Goal: Task Accomplishment & Management: Use online tool/utility

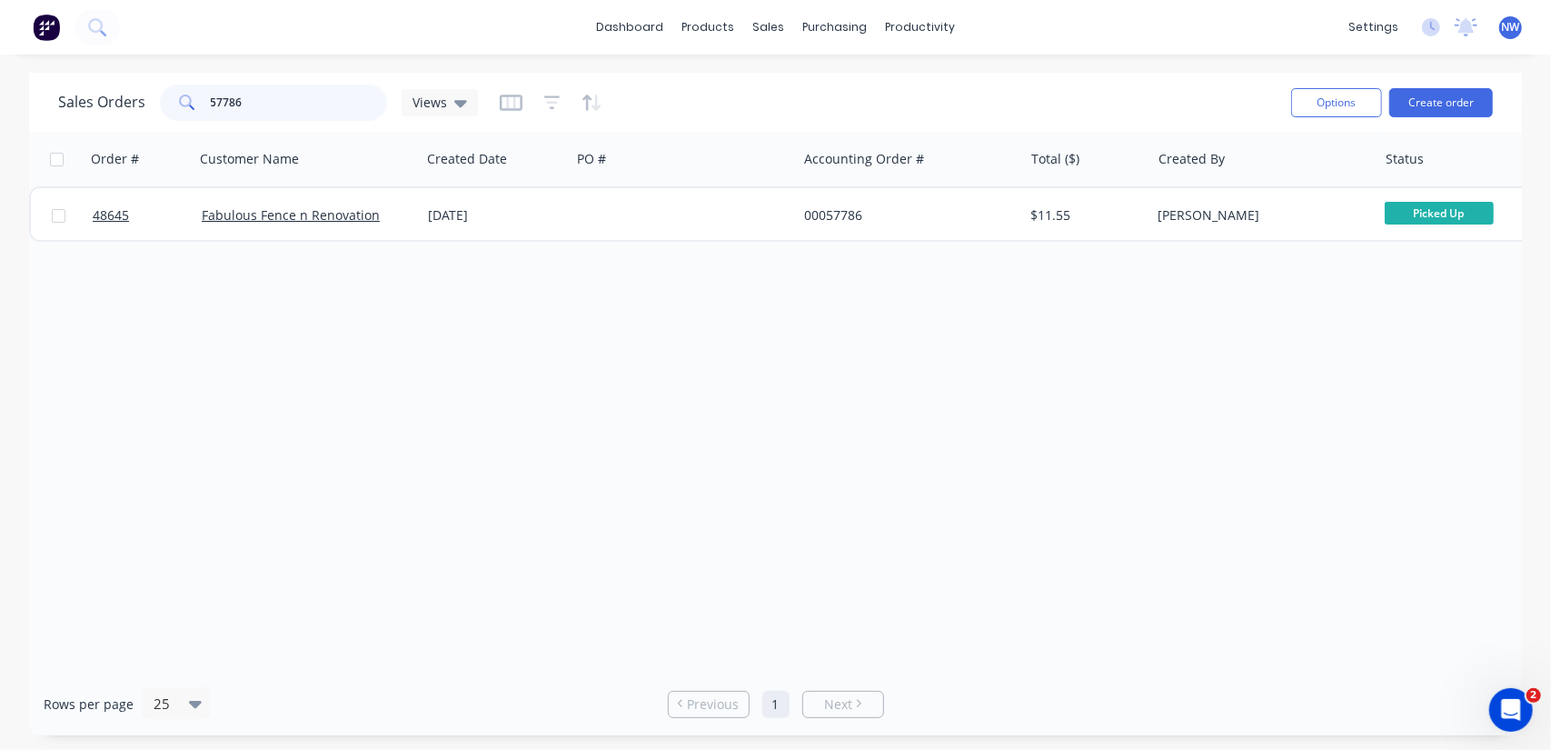
drag, startPoint x: 269, startPoint y: 105, endPoint x: 132, endPoint y: 106, distance: 137.2
click at [132, 106] on div "Sales Orders 57786 Views" at bounding box center [268, 103] width 420 height 36
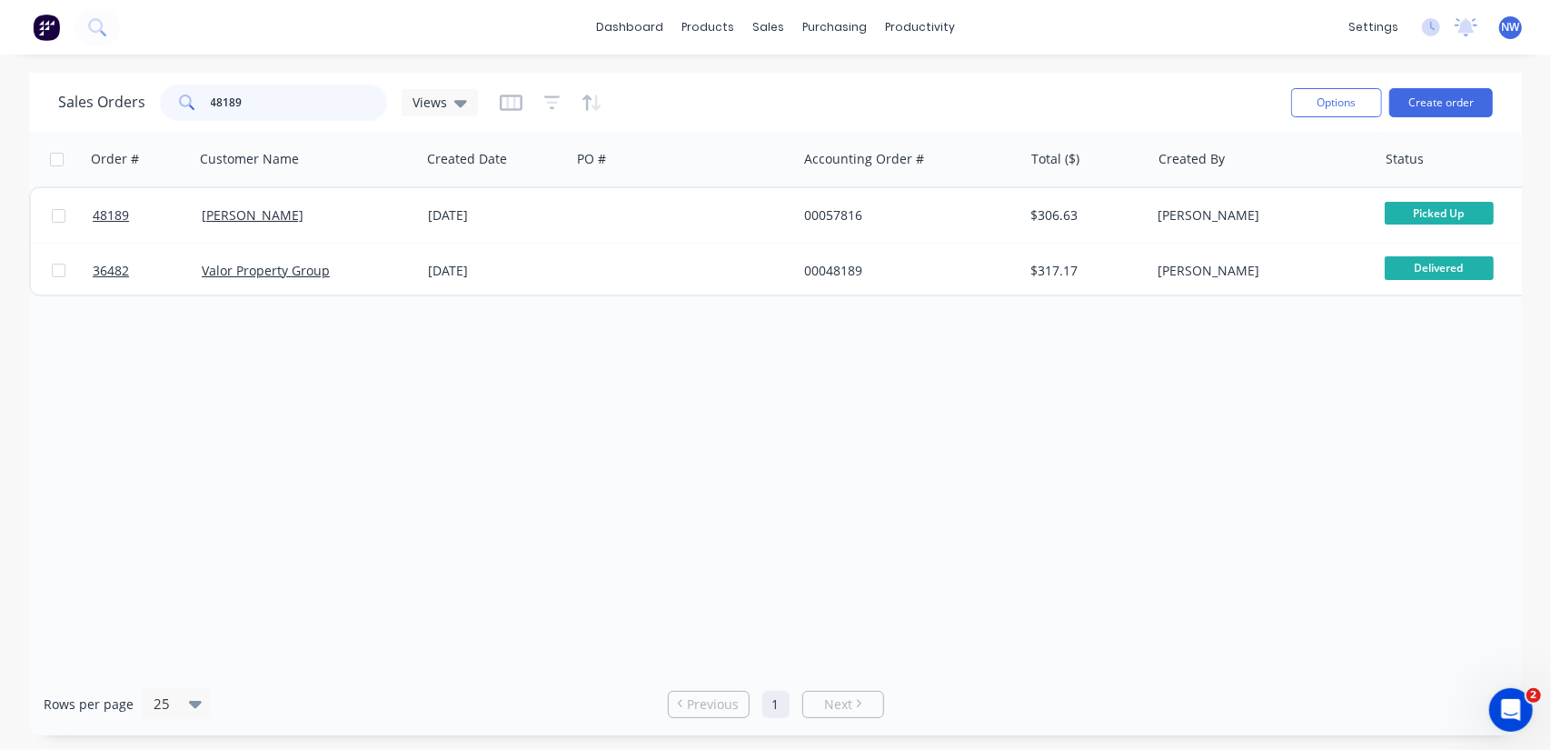
click at [265, 96] on input "48189" at bounding box center [299, 103] width 177 height 36
click at [254, 98] on input "48189" at bounding box center [299, 103] width 177 height 36
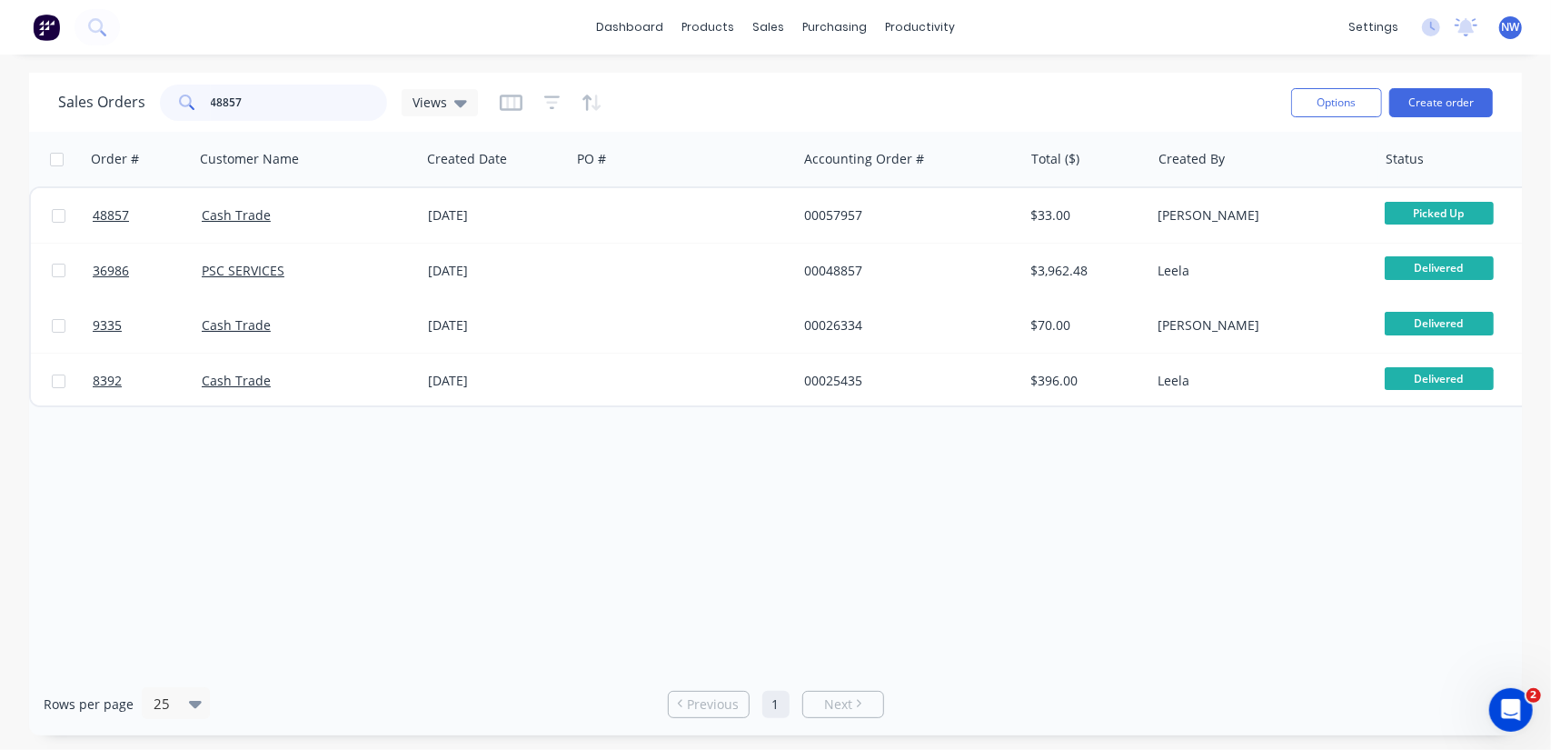
drag, startPoint x: 247, startPoint y: 103, endPoint x: 182, endPoint y: 107, distance: 65.6
click at [182, 107] on div "48857" at bounding box center [273, 103] width 227 height 36
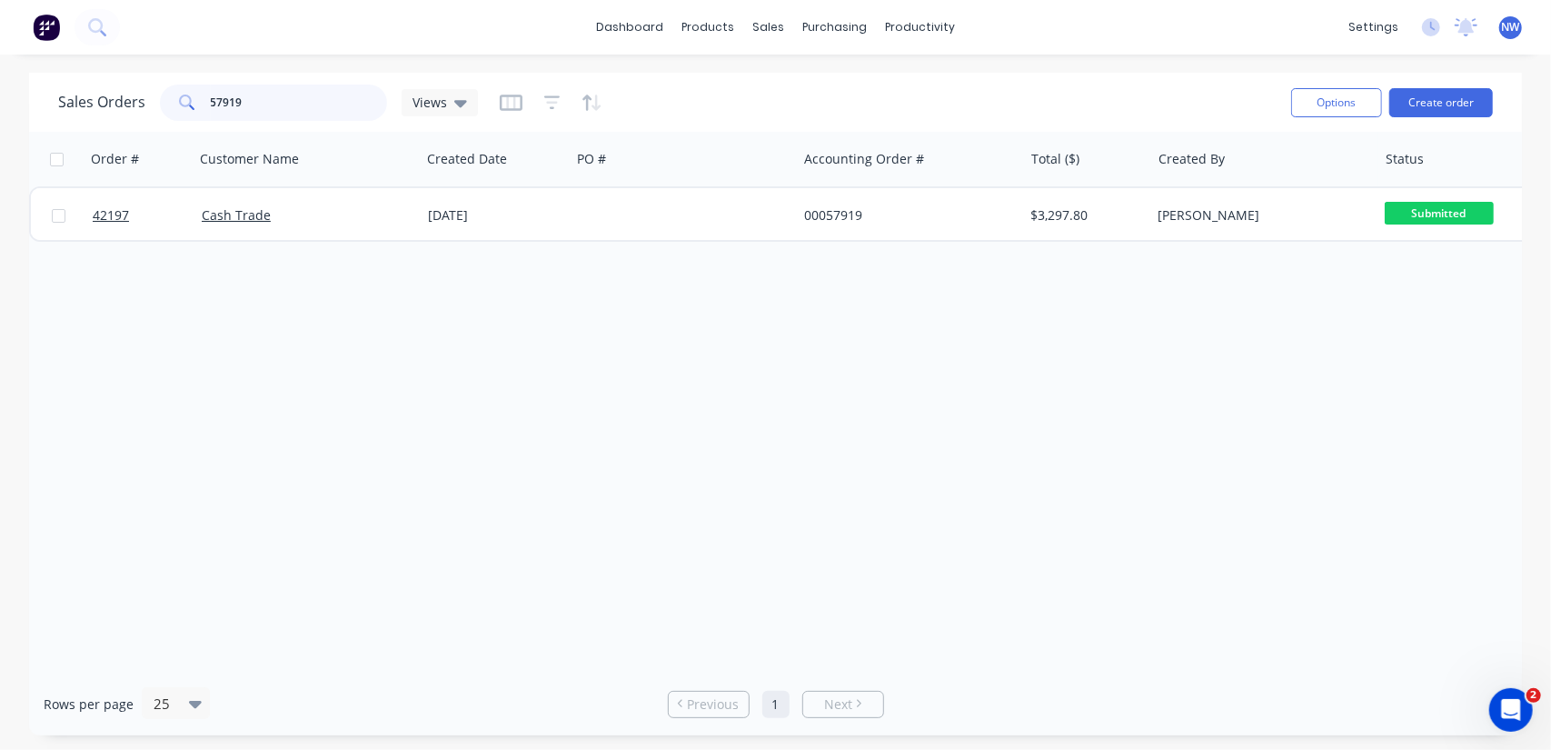
drag, startPoint x: 244, startPoint y: 89, endPoint x: 167, endPoint y: 35, distance: 93.3
click at [129, 80] on div "Sales Orders 57919 Views" at bounding box center [667, 102] width 1219 height 45
paste input "48593"
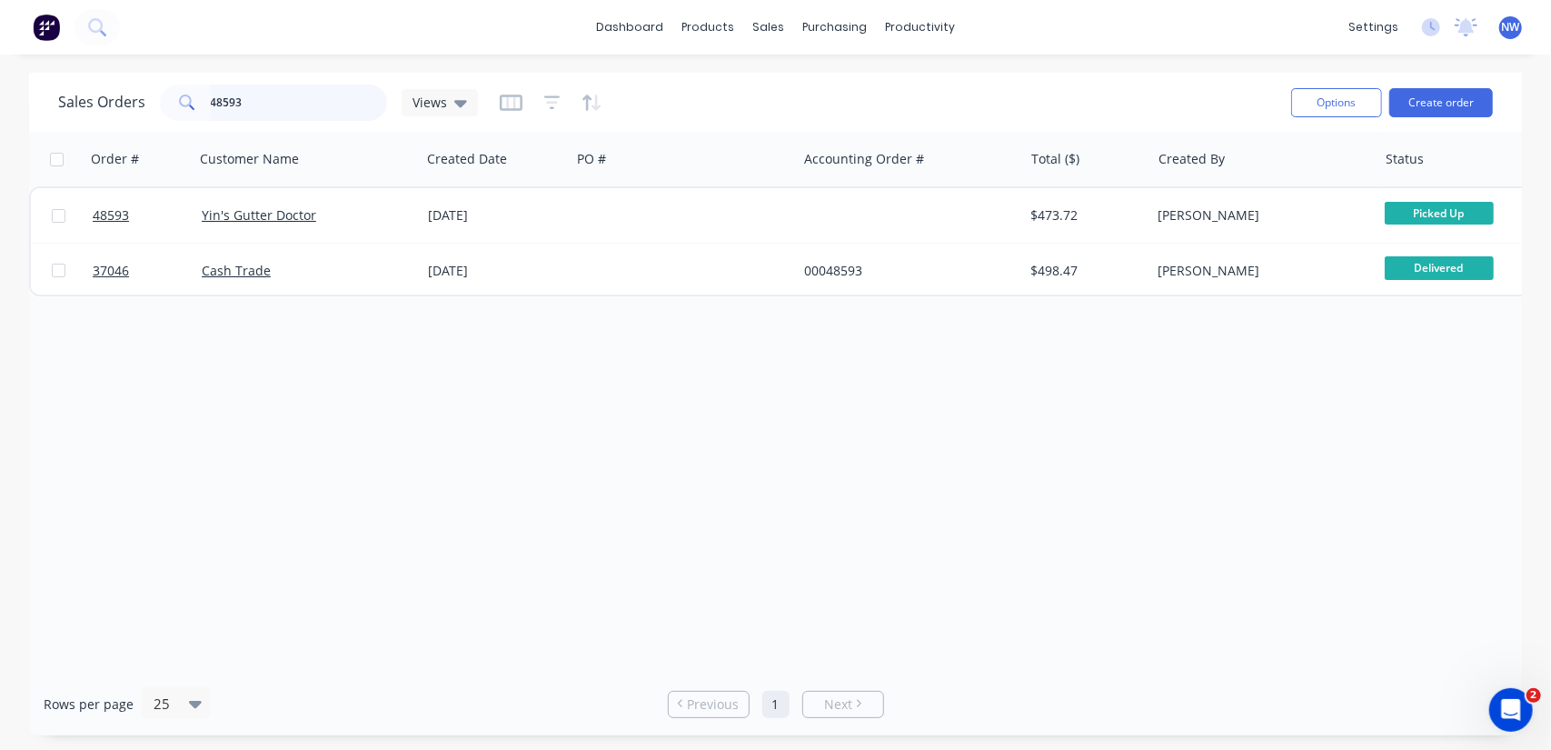
click at [268, 96] on input "48593" at bounding box center [299, 103] width 177 height 36
click at [294, 101] on input "48461" at bounding box center [299, 103] width 177 height 36
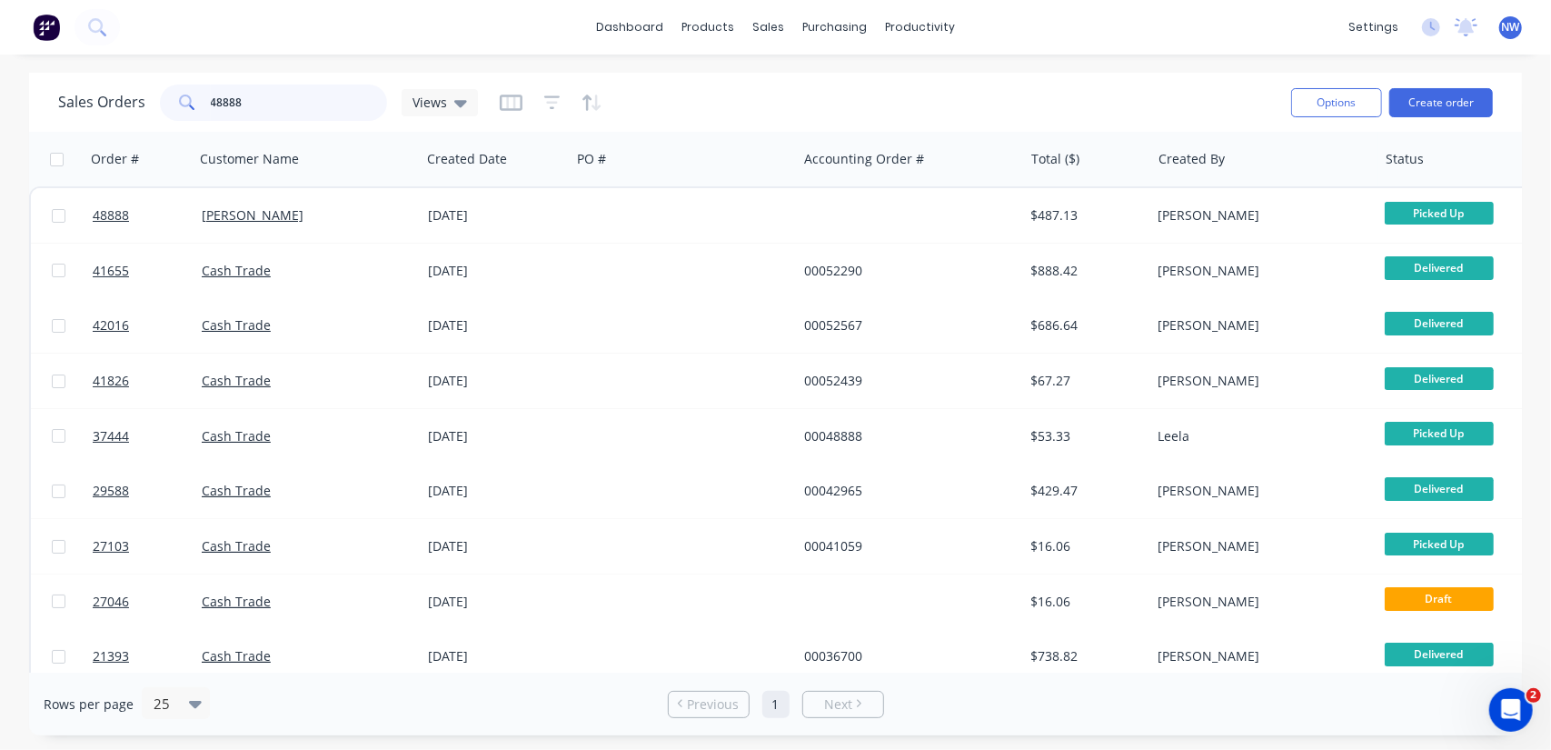
click at [275, 101] on input "48888" at bounding box center [299, 103] width 177 height 36
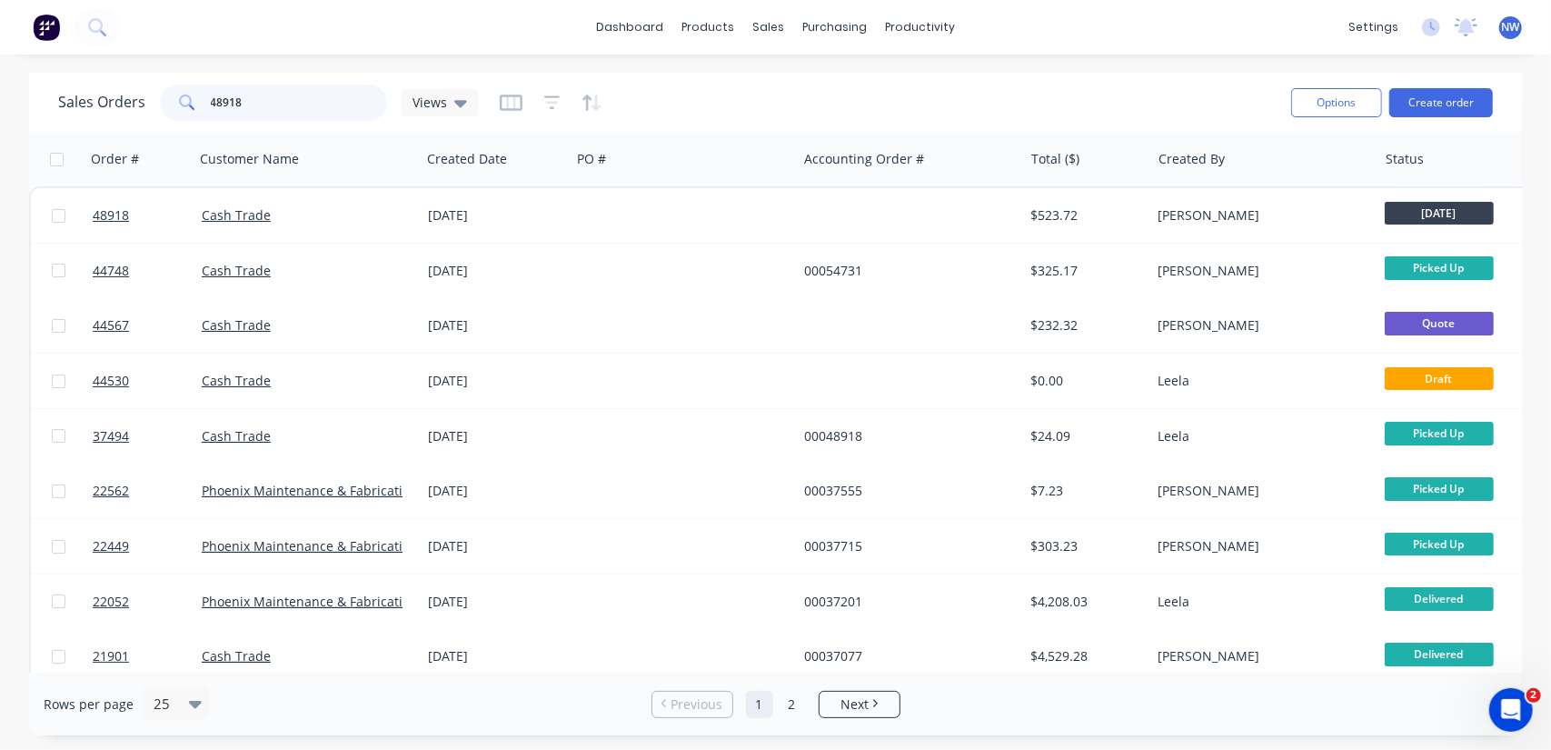
click at [276, 94] on input "48918" at bounding box center [299, 103] width 177 height 36
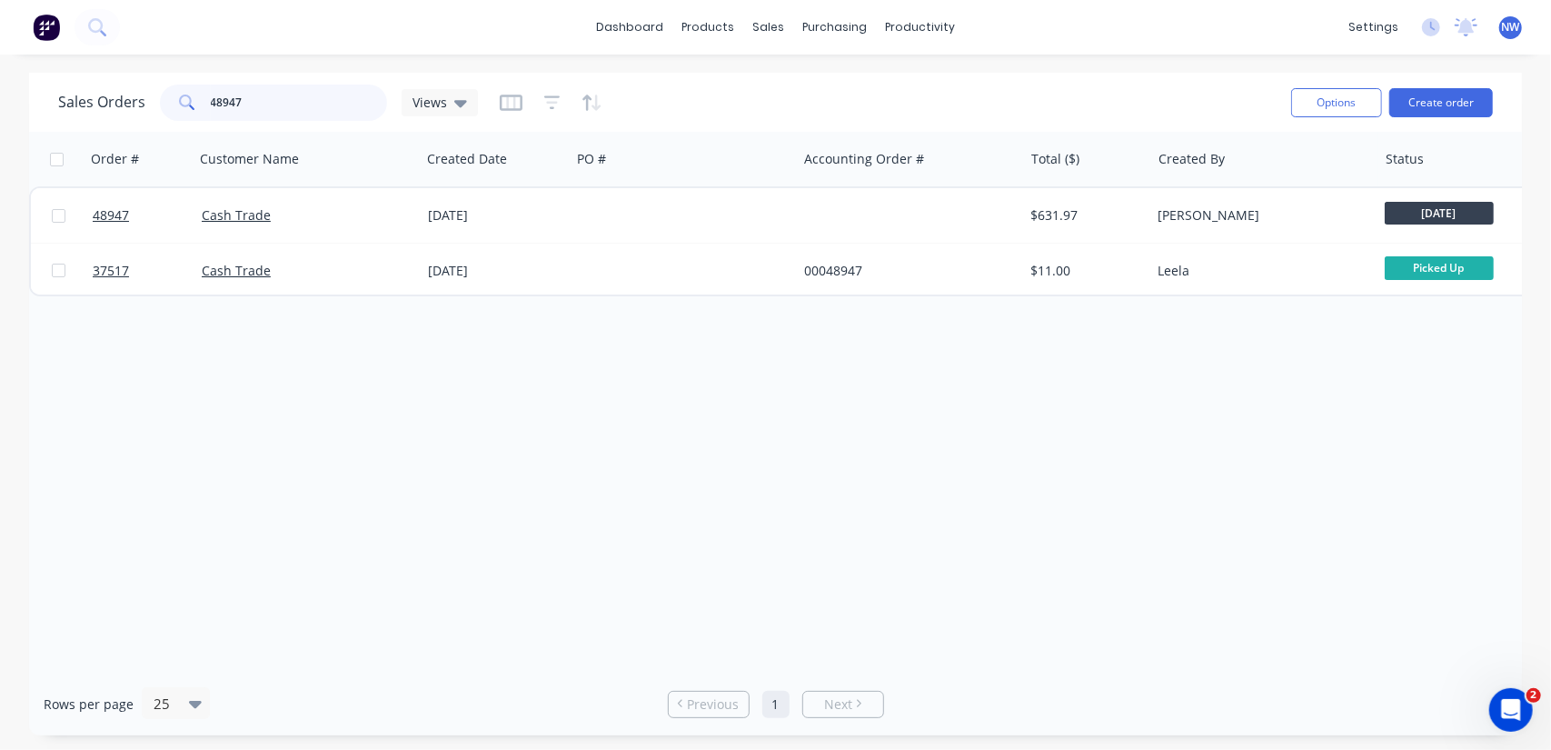
drag, startPoint x: 263, startPoint y: 102, endPoint x: 124, endPoint y: 101, distance: 139.0
click at [124, 101] on div "Sales Orders 48947 Views" at bounding box center [268, 103] width 420 height 36
paste input "721"
drag, startPoint x: 271, startPoint y: 101, endPoint x: 140, endPoint y: 90, distance: 131.3
click at [140, 90] on div "Sales Orders 48721 Views" at bounding box center [268, 103] width 420 height 36
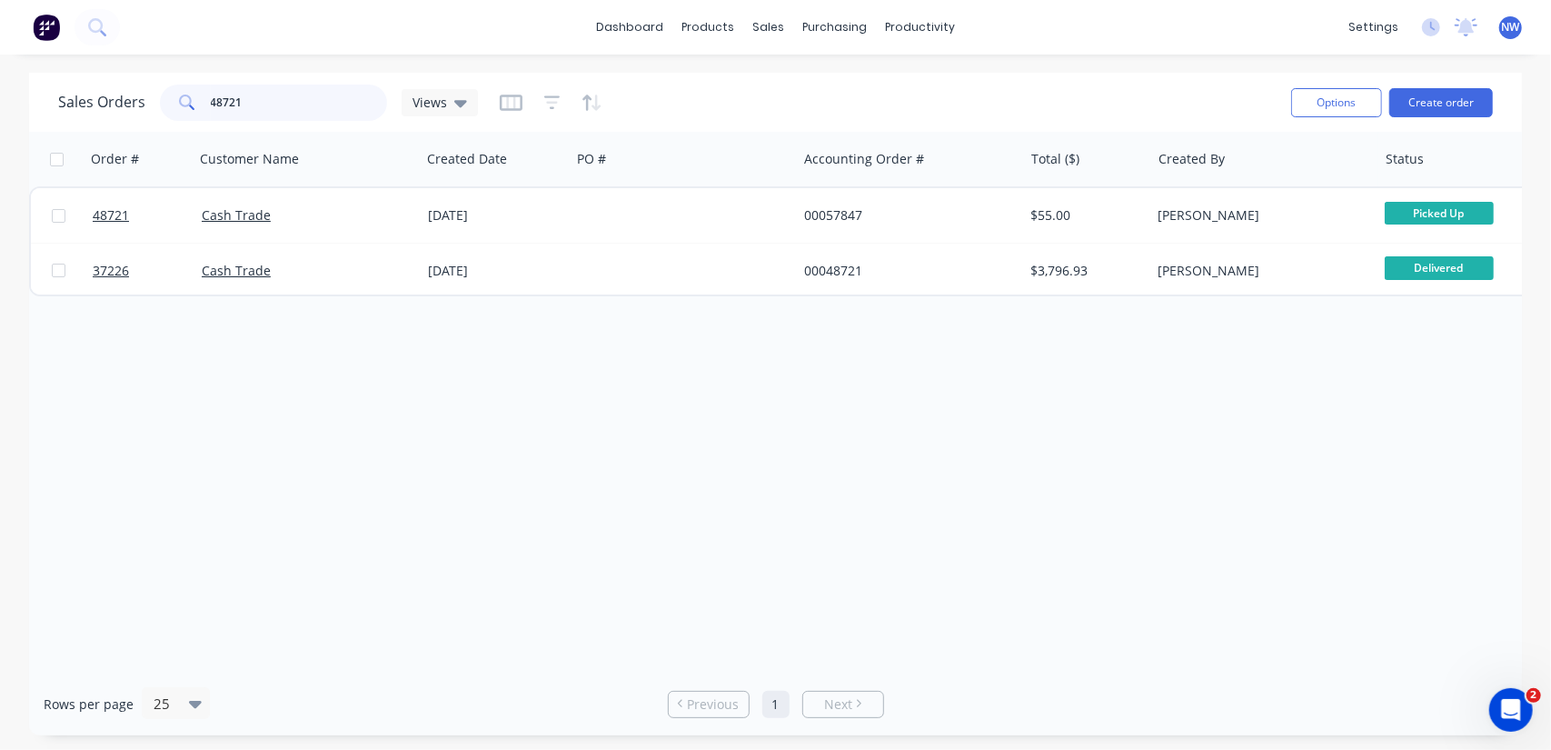
paste input "189"
drag, startPoint x: 269, startPoint y: 99, endPoint x: 153, endPoint y: 89, distance: 116.8
click at [153, 89] on div "Sales Orders 48189 Views" at bounding box center [268, 103] width 420 height 36
paste input "690"
click at [157, 103] on div "Sales Orders 48690 Views" at bounding box center [268, 103] width 420 height 36
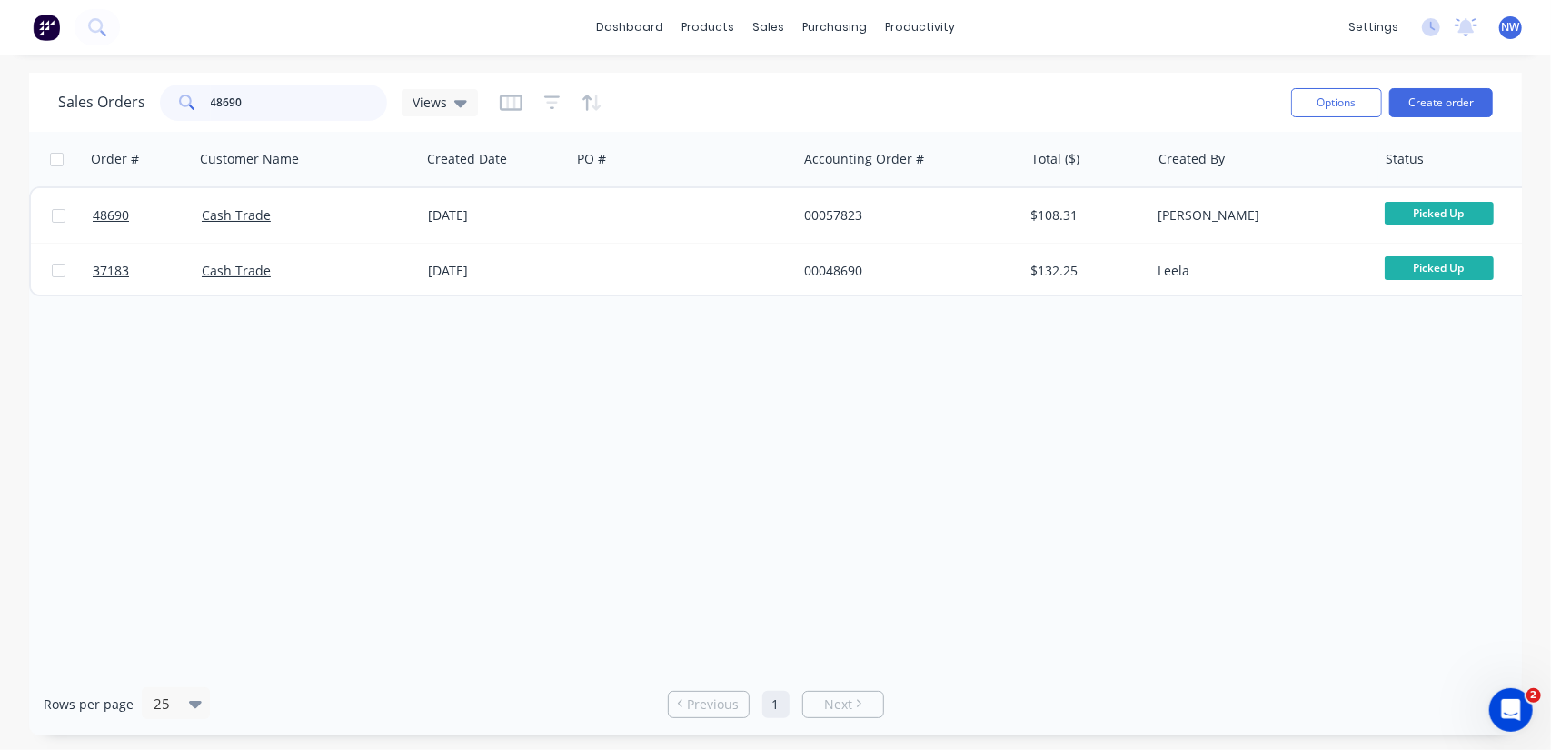
paste input "956"
drag, startPoint x: 282, startPoint y: 101, endPoint x: 164, endPoint y: 103, distance: 118.2
click at [164, 103] on div "48956" at bounding box center [273, 103] width 227 height 36
drag, startPoint x: 293, startPoint y: 105, endPoint x: 65, endPoint y: 59, distance: 231.7
click at [75, 104] on div "Sales Orders 48189 Views" at bounding box center [268, 103] width 420 height 36
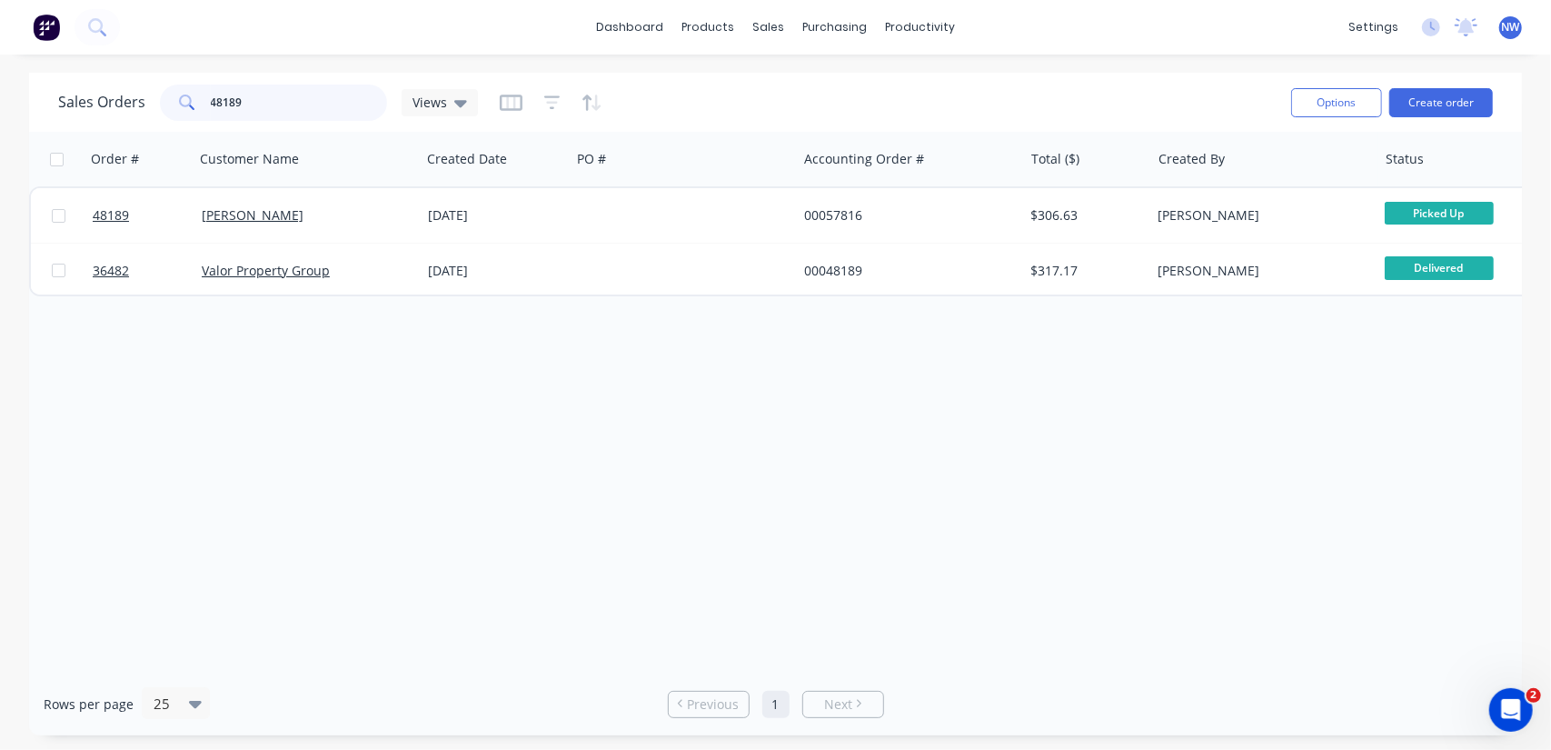
drag, startPoint x: 260, startPoint y: 101, endPoint x: 133, endPoint y: 66, distance: 131.8
click at [125, 101] on div "Sales Orders 48189 Views" at bounding box center [268, 103] width 420 height 36
paste input "4080"
type input "44080"
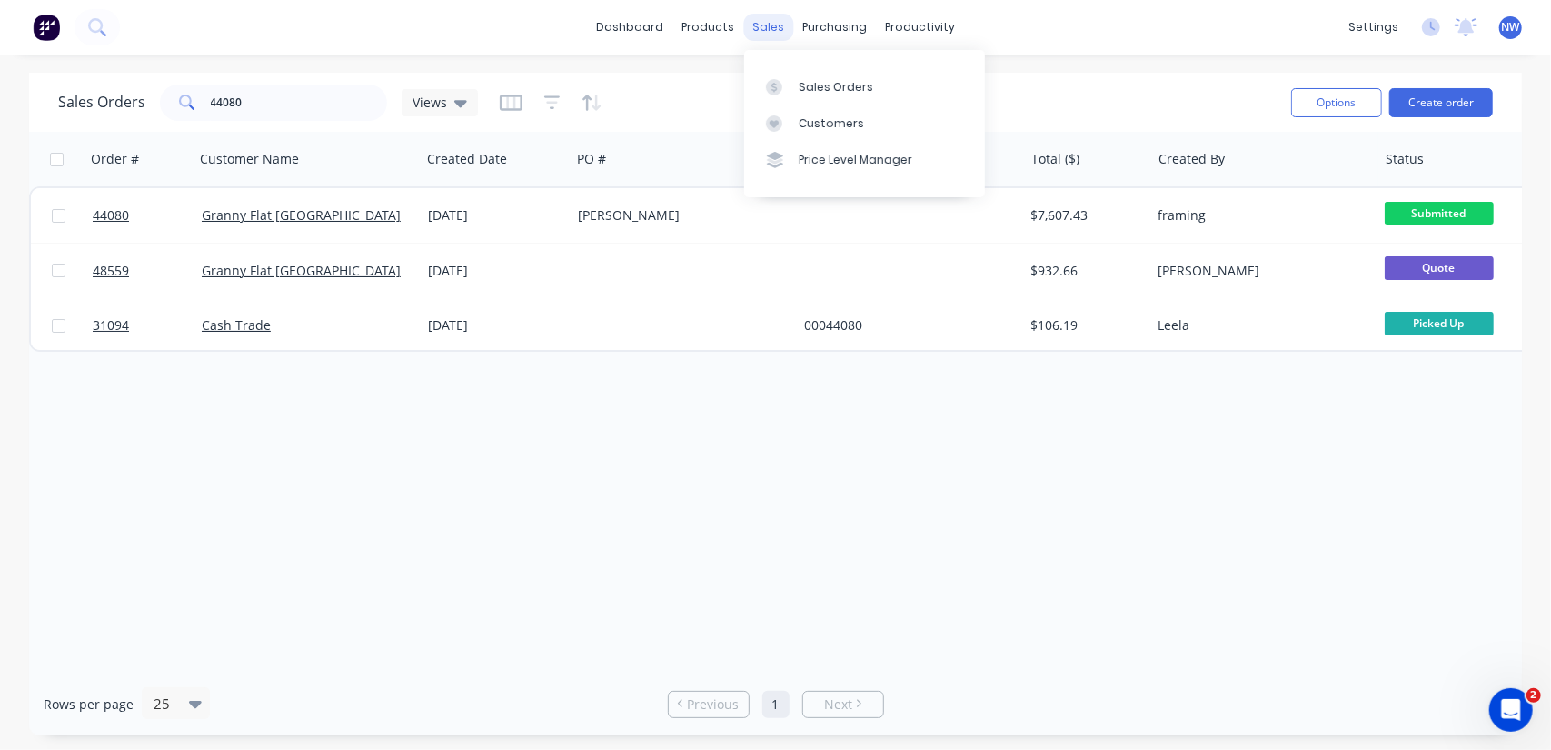
click at [752, 19] on div "sales" at bounding box center [768, 27] width 50 height 27
click at [825, 86] on div "Sales Orders" at bounding box center [836, 87] width 75 height 16
click at [844, 92] on div "Sales Orders" at bounding box center [836, 87] width 75 height 16
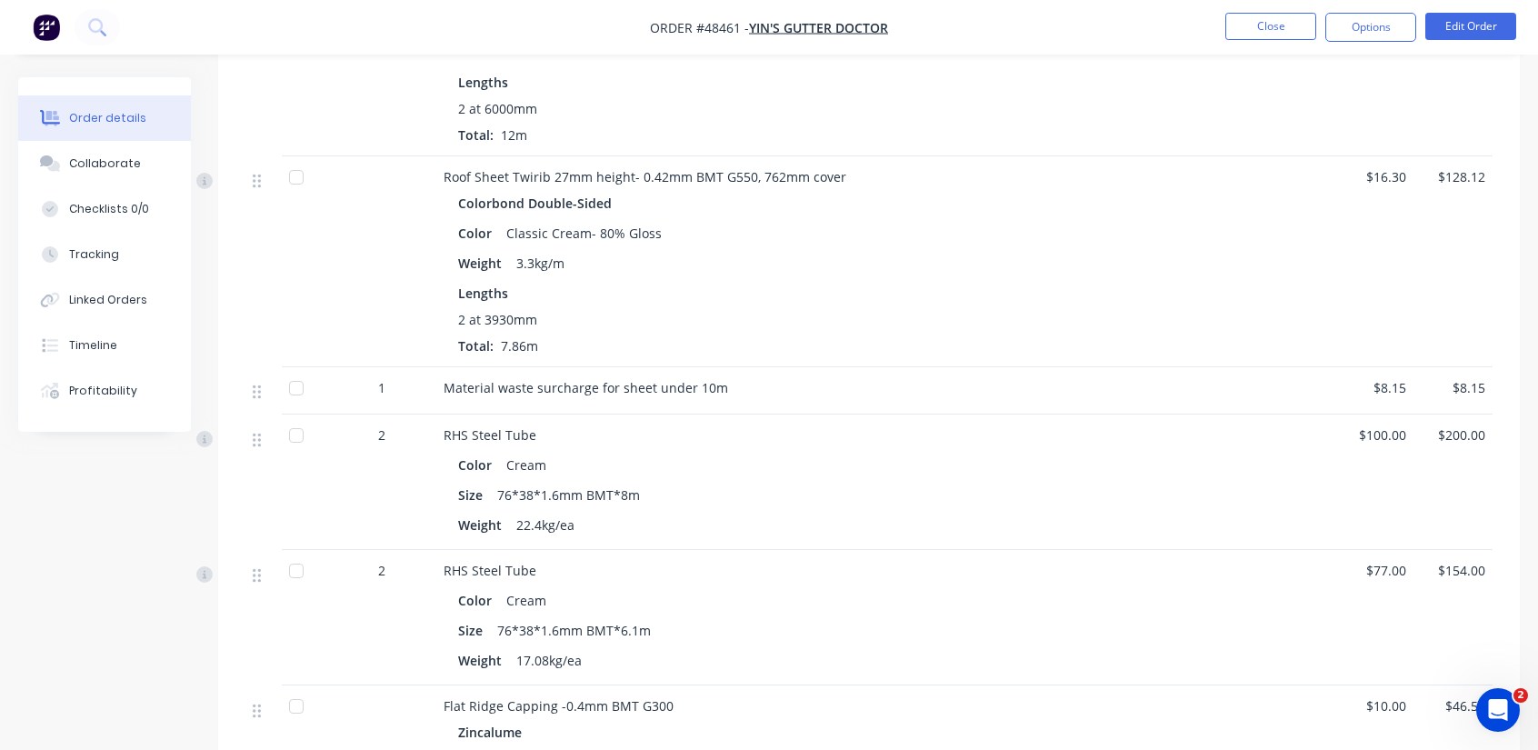
scroll to position [1091, 0]
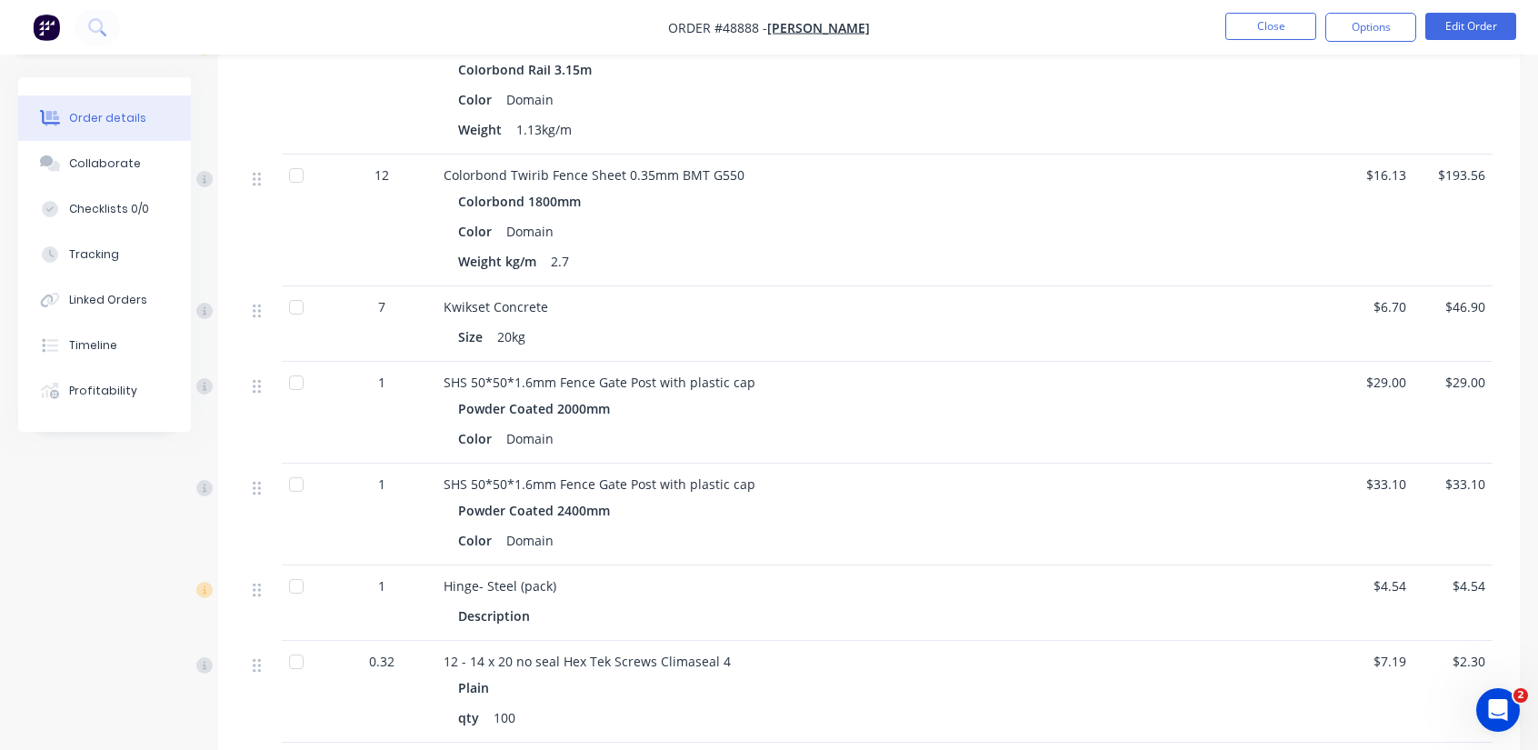
scroll to position [820, 0]
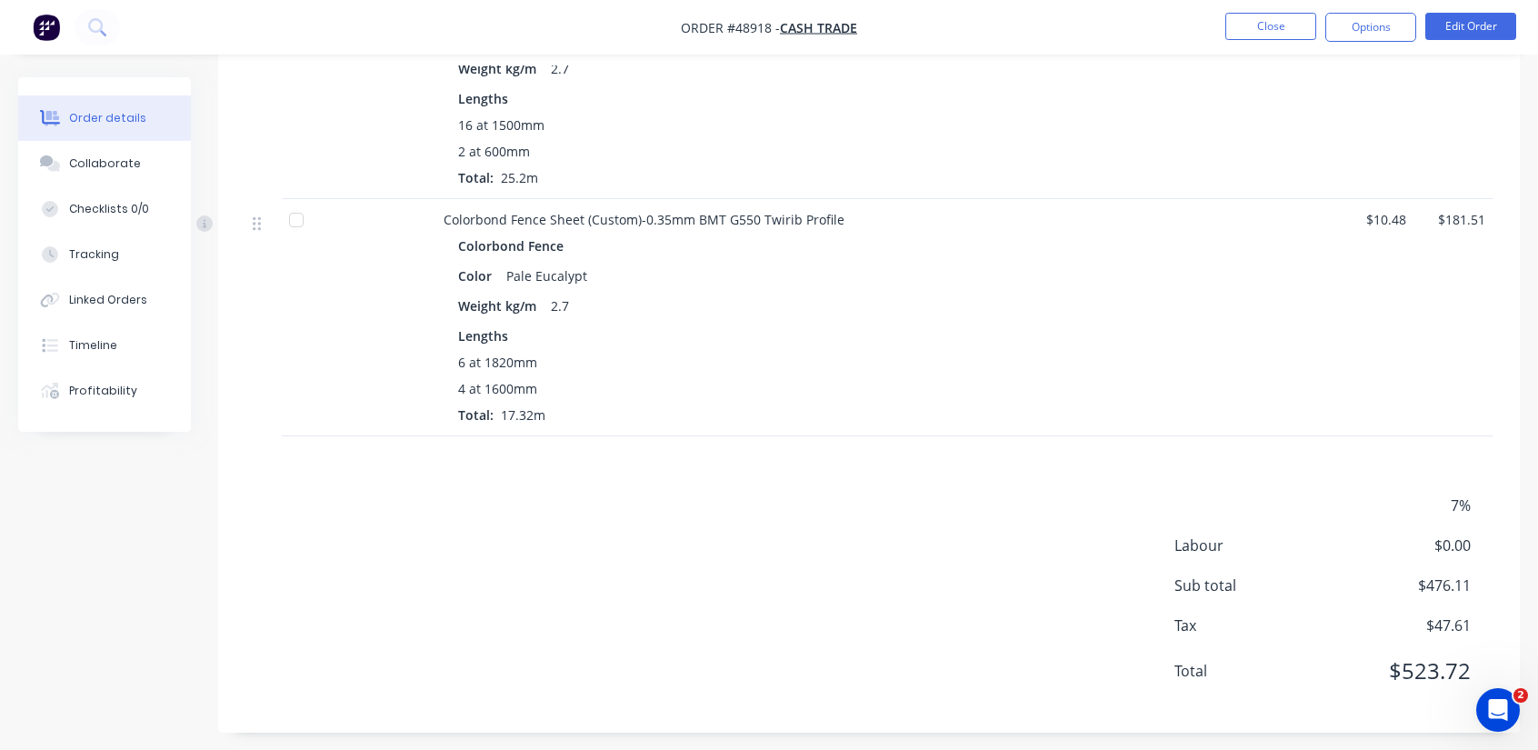
scroll to position [1018, 0]
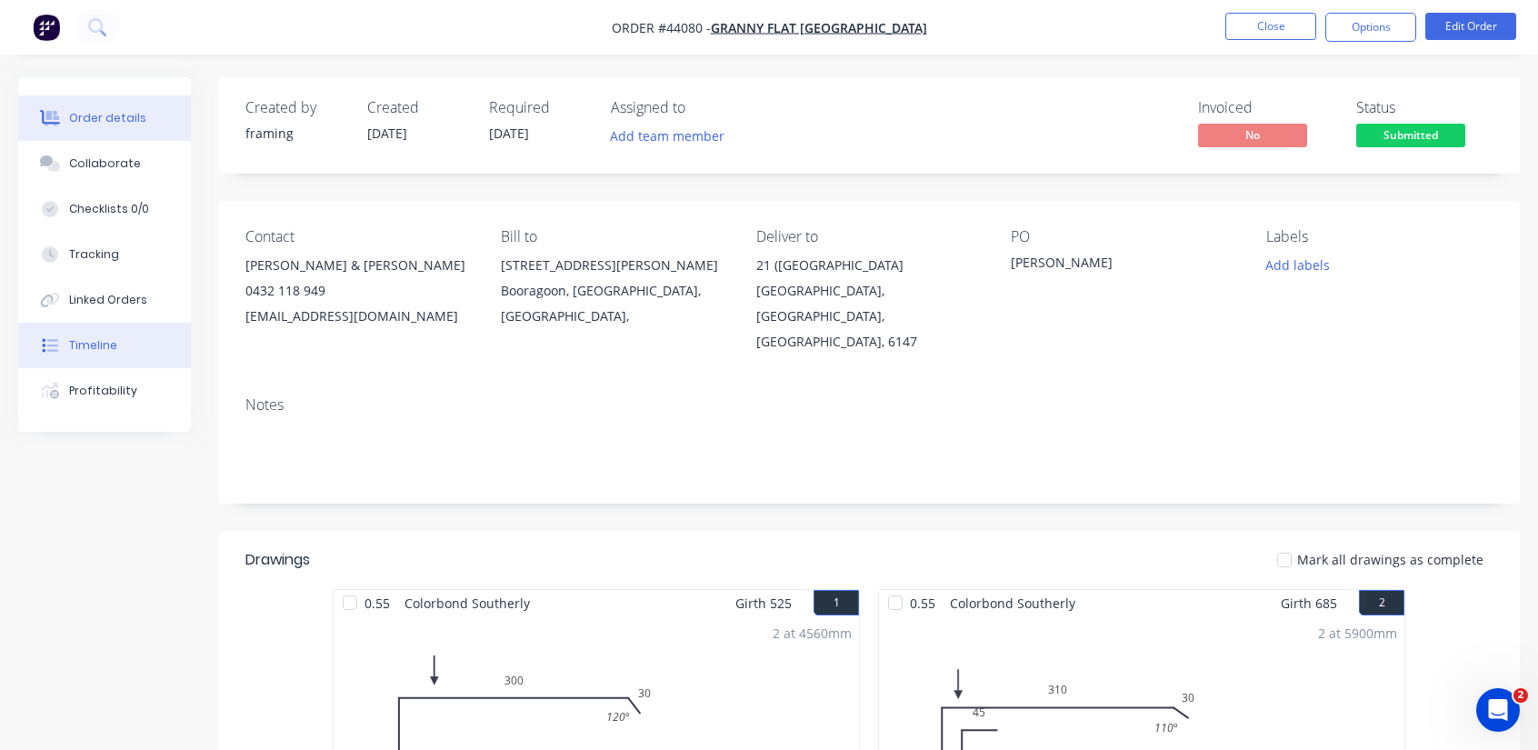
click at [95, 343] on div "Timeline" at bounding box center [93, 345] width 48 height 16
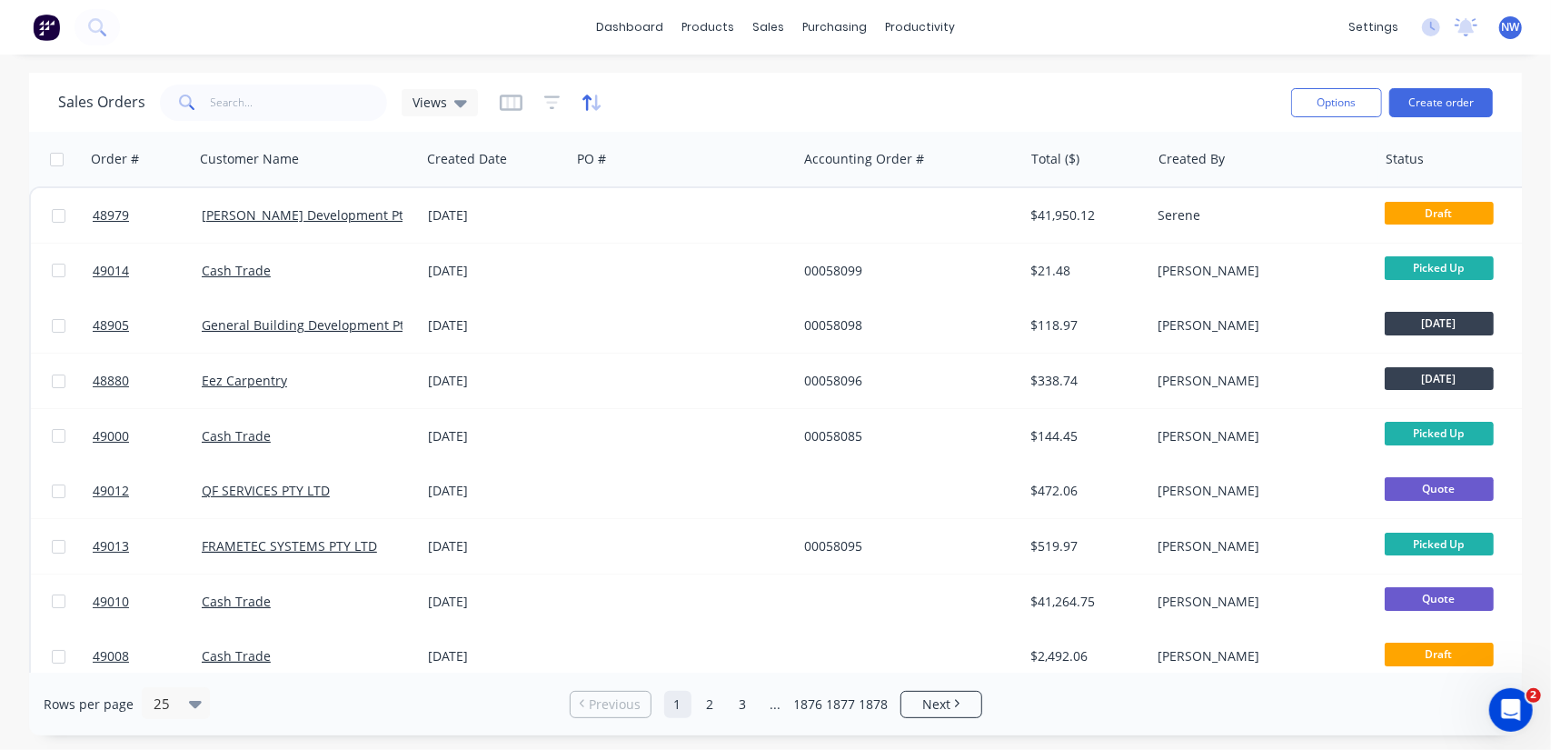
click at [583, 99] on icon "button" at bounding box center [592, 103] width 21 height 18
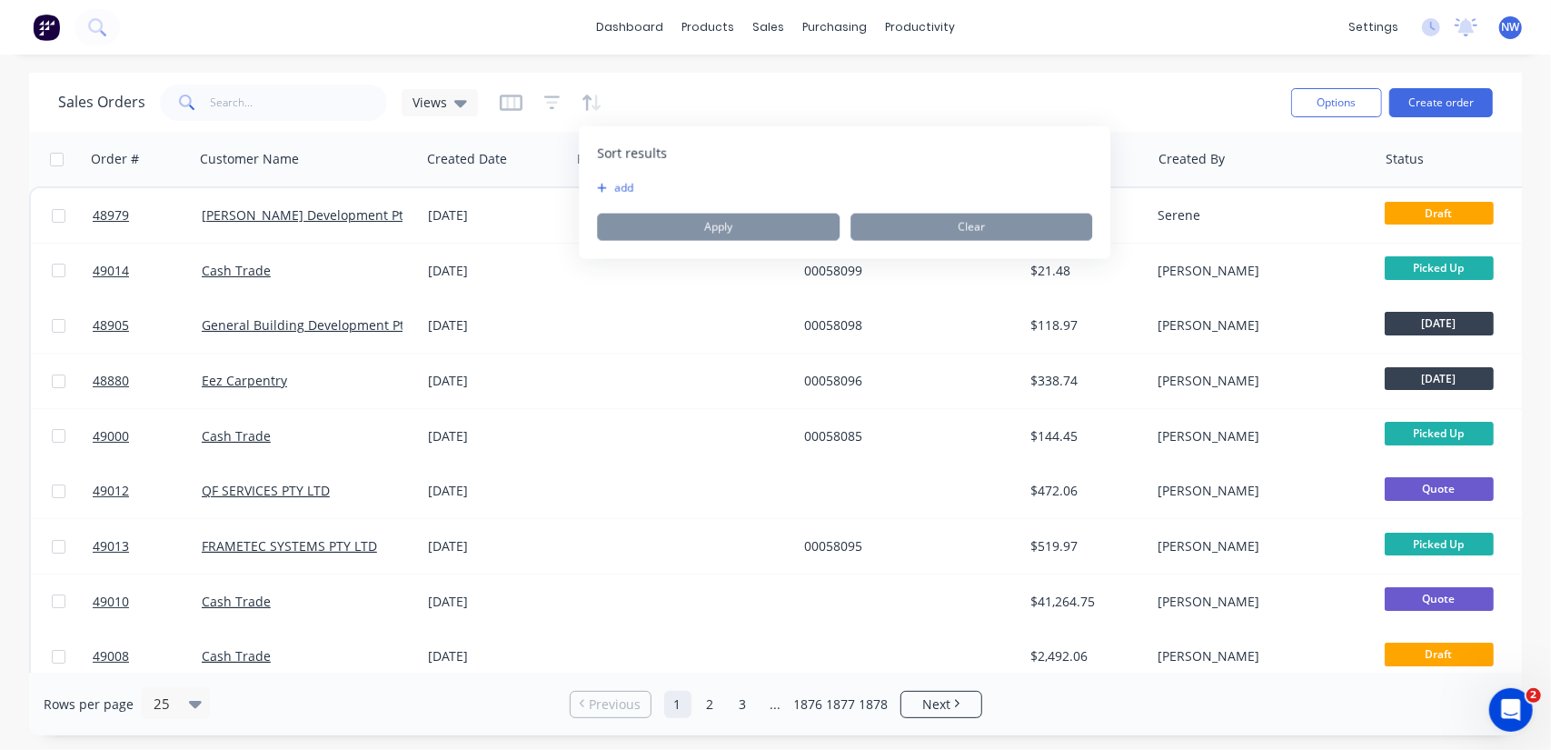
click at [607, 186] on button "add" at bounding box center [608, 188] width 23 height 15
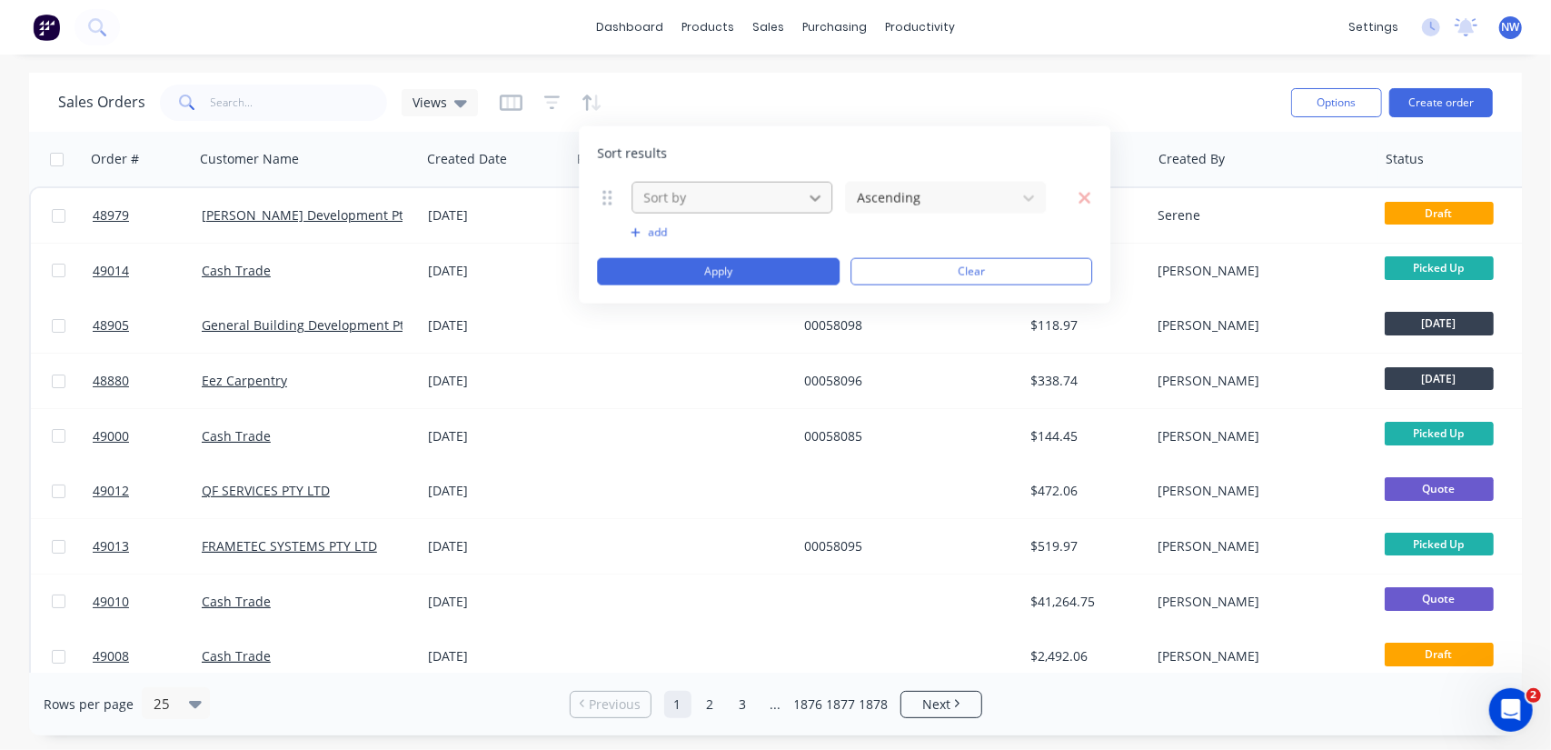
click at [809, 191] on icon at bounding box center [815, 197] width 18 height 18
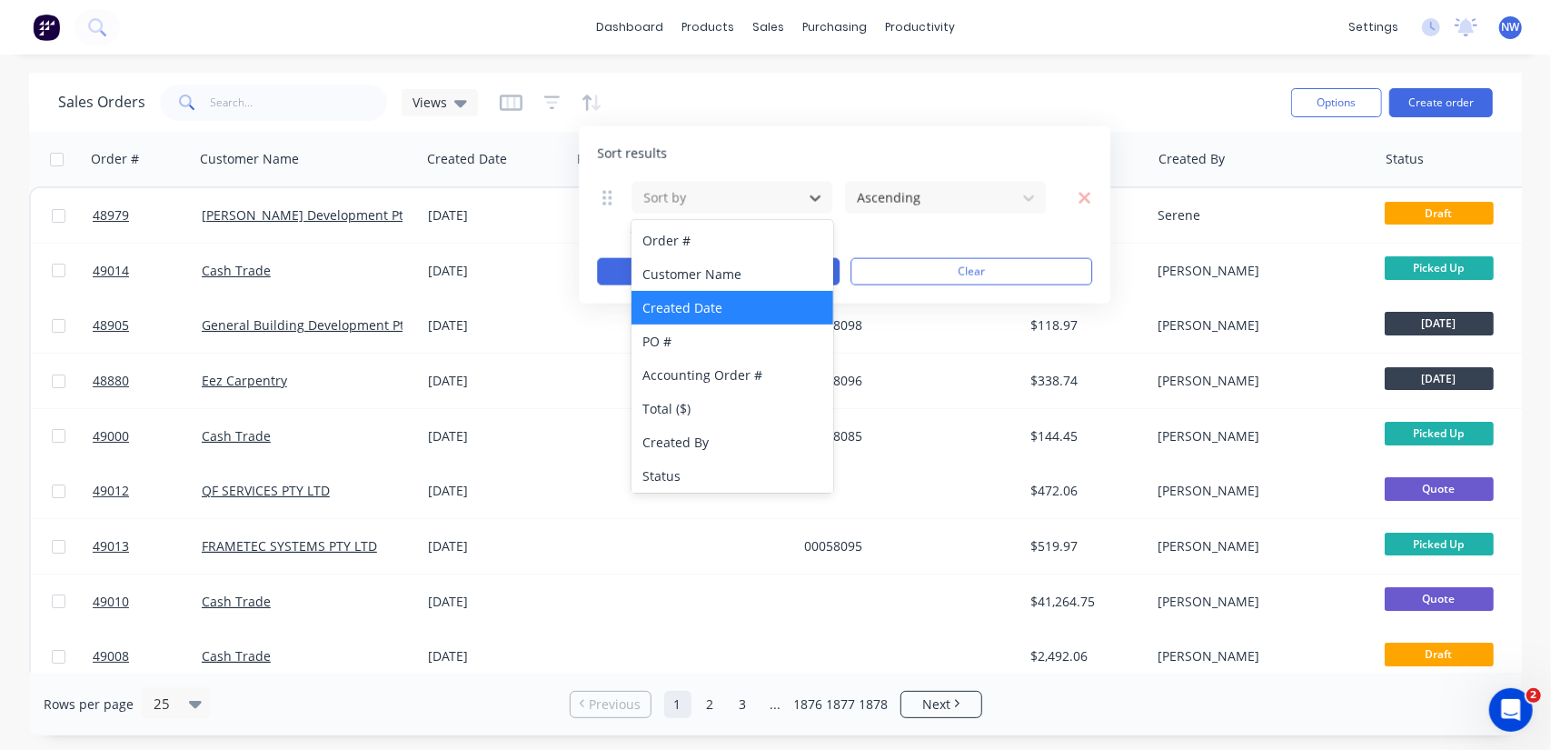
click at [700, 314] on div "Created Date" at bounding box center [733, 308] width 202 height 34
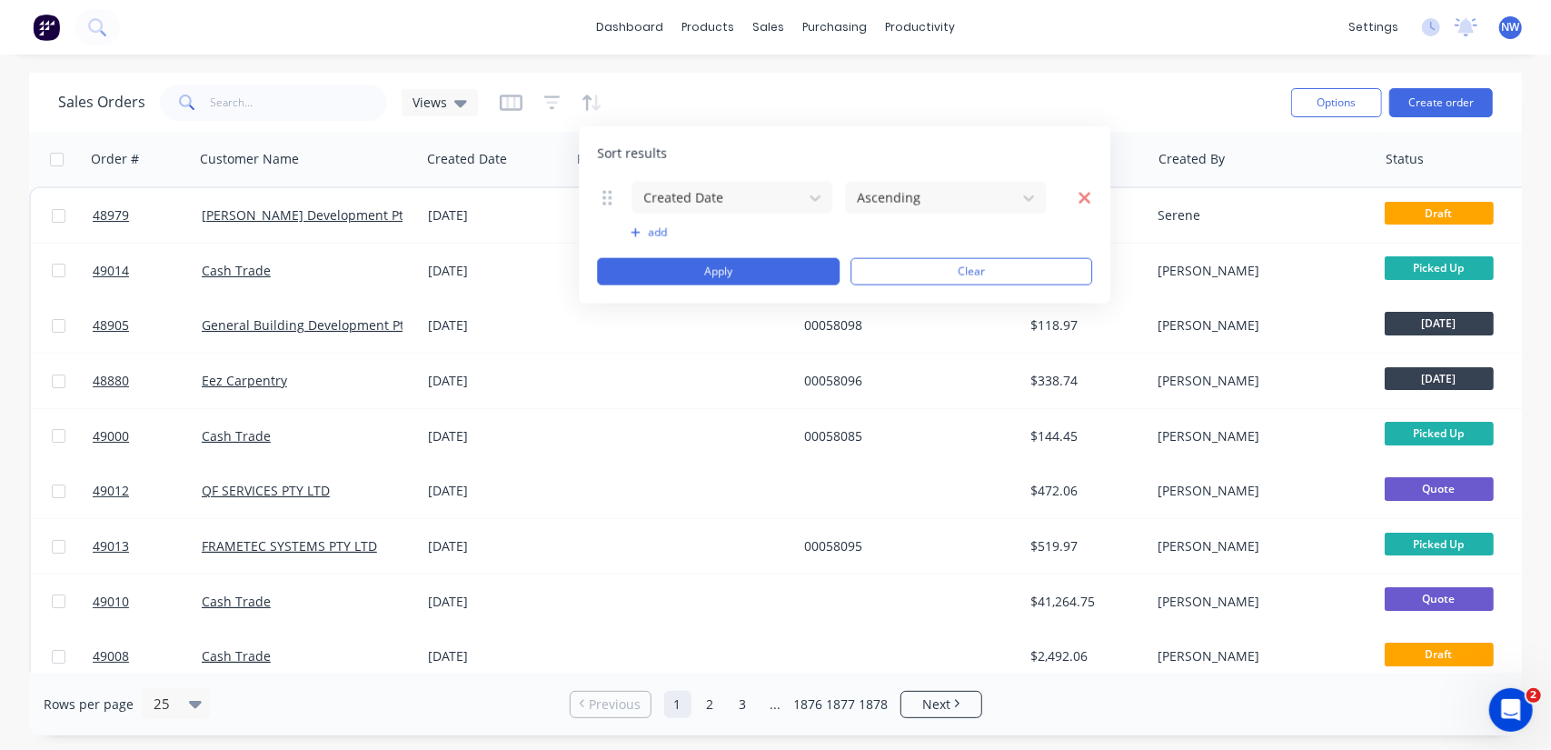
click at [1087, 194] on icon "button" at bounding box center [1086, 198] width 12 height 12
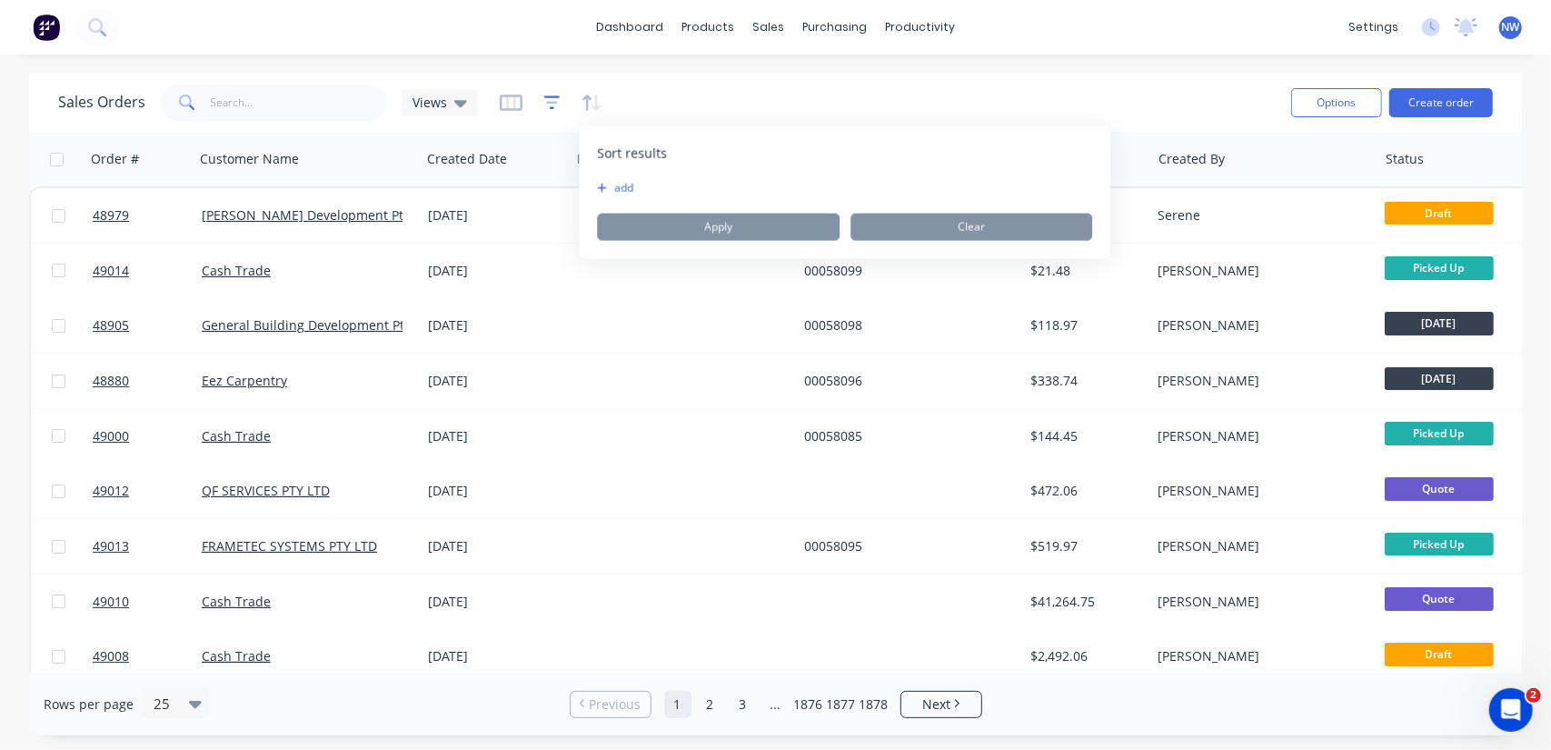
click at [553, 103] on icon "button" at bounding box center [552, 102] width 12 height 3
click at [560, 185] on icon "button" at bounding box center [565, 188] width 10 height 11
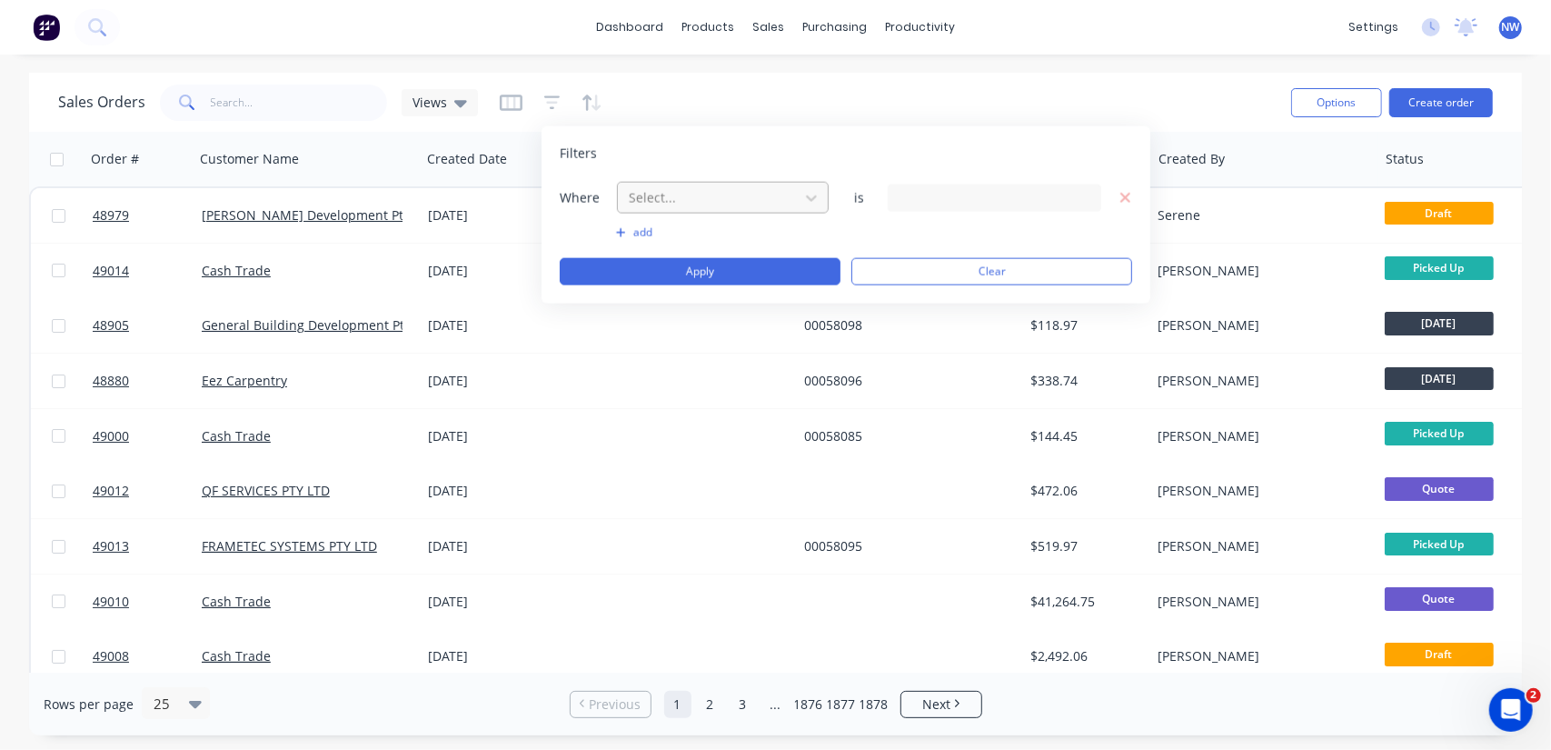
click at [743, 197] on div at bounding box center [708, 197] width 163 height 23
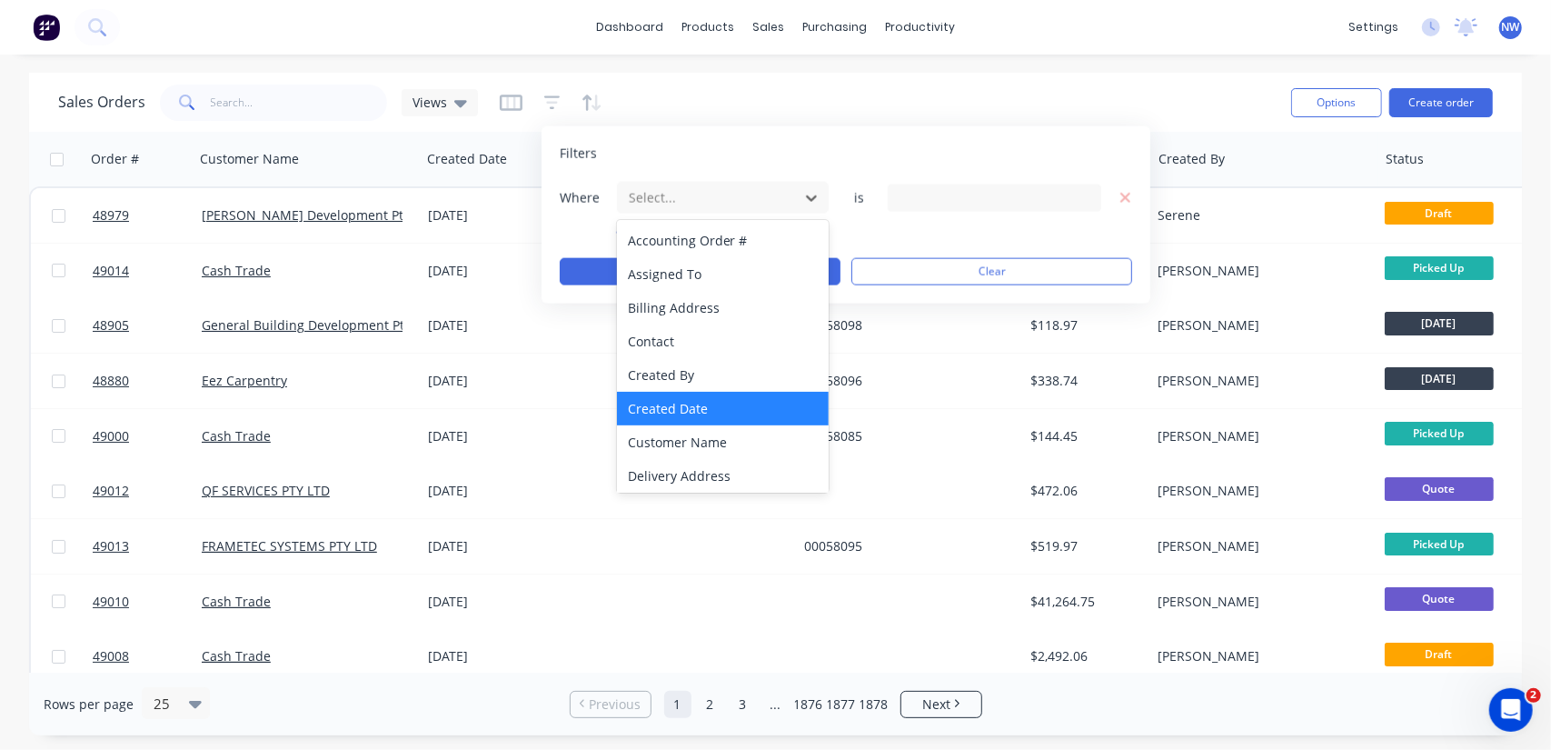
click at [667, 411] on div "Created Date" at bounding box center [723, 409] width 213 height 34
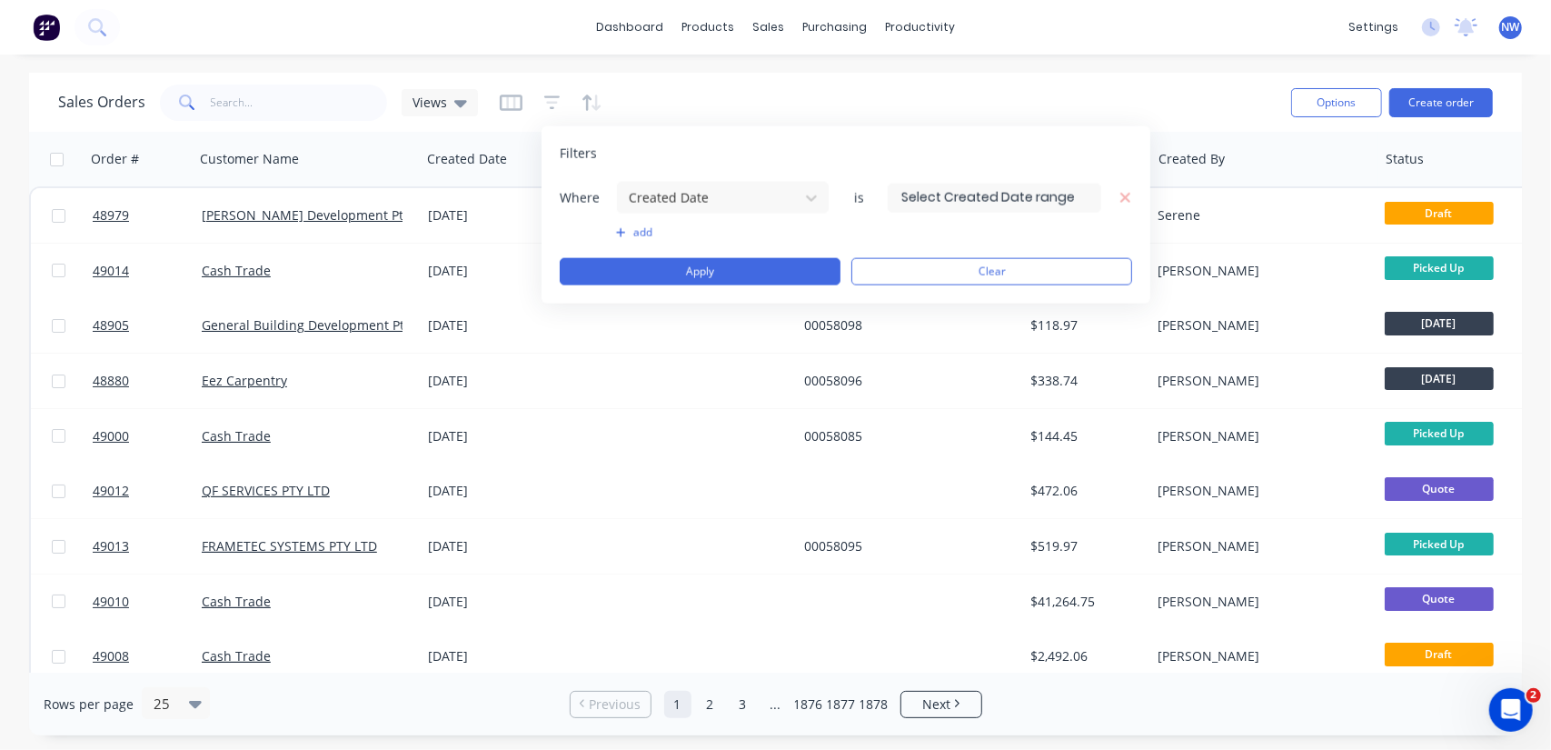
click at [1088, 192] on input at bounding box center [995, 197] width 212 height 27
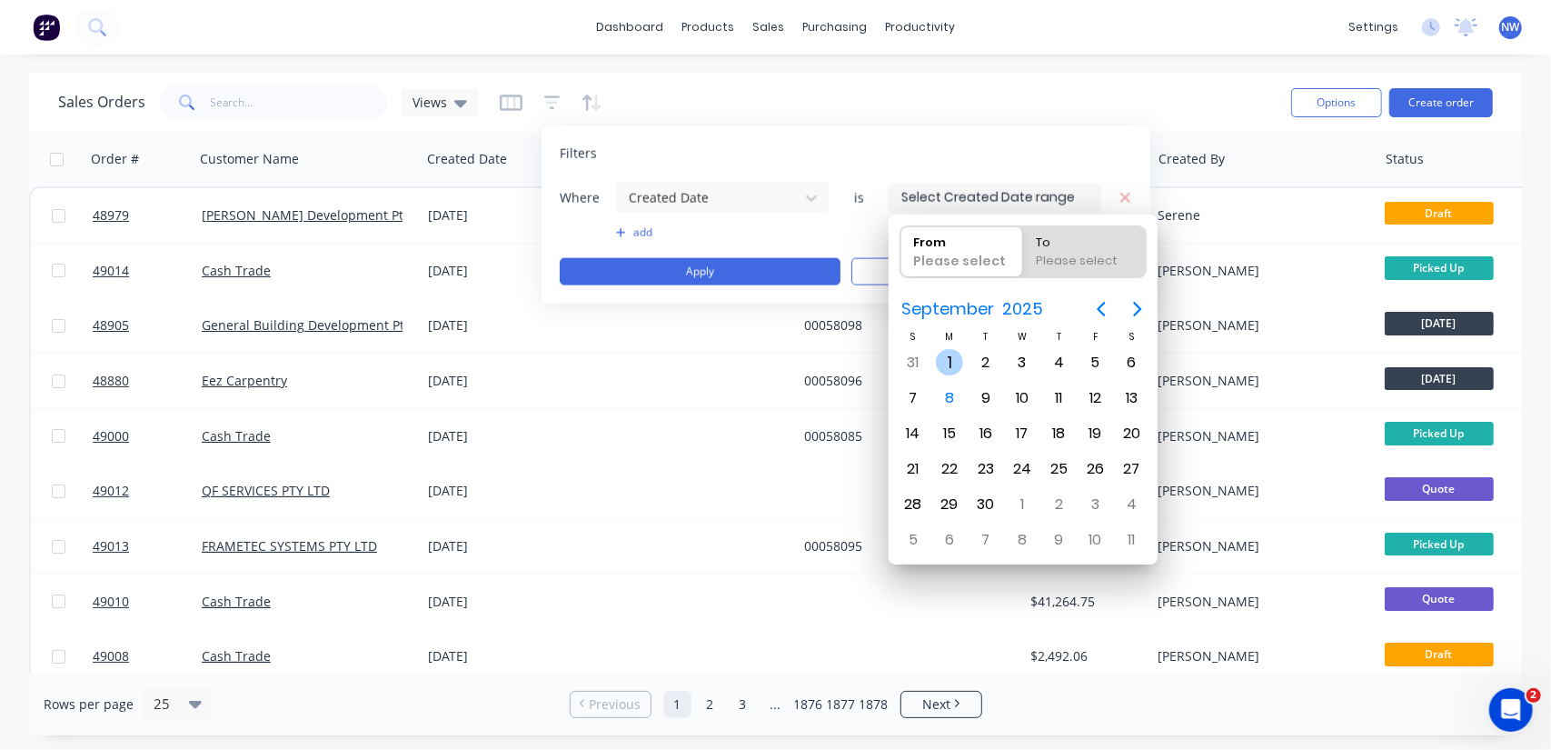
drag, startPoint x: 941, startPoint y: 360, endPoint x: 950, endPoint y: 354, distance: 11.1
click at [939, 362] on div "1" at bounding box center [949, 362] width 27 height 27
type input "[DATE]"
radio input "false"
radio input "true"
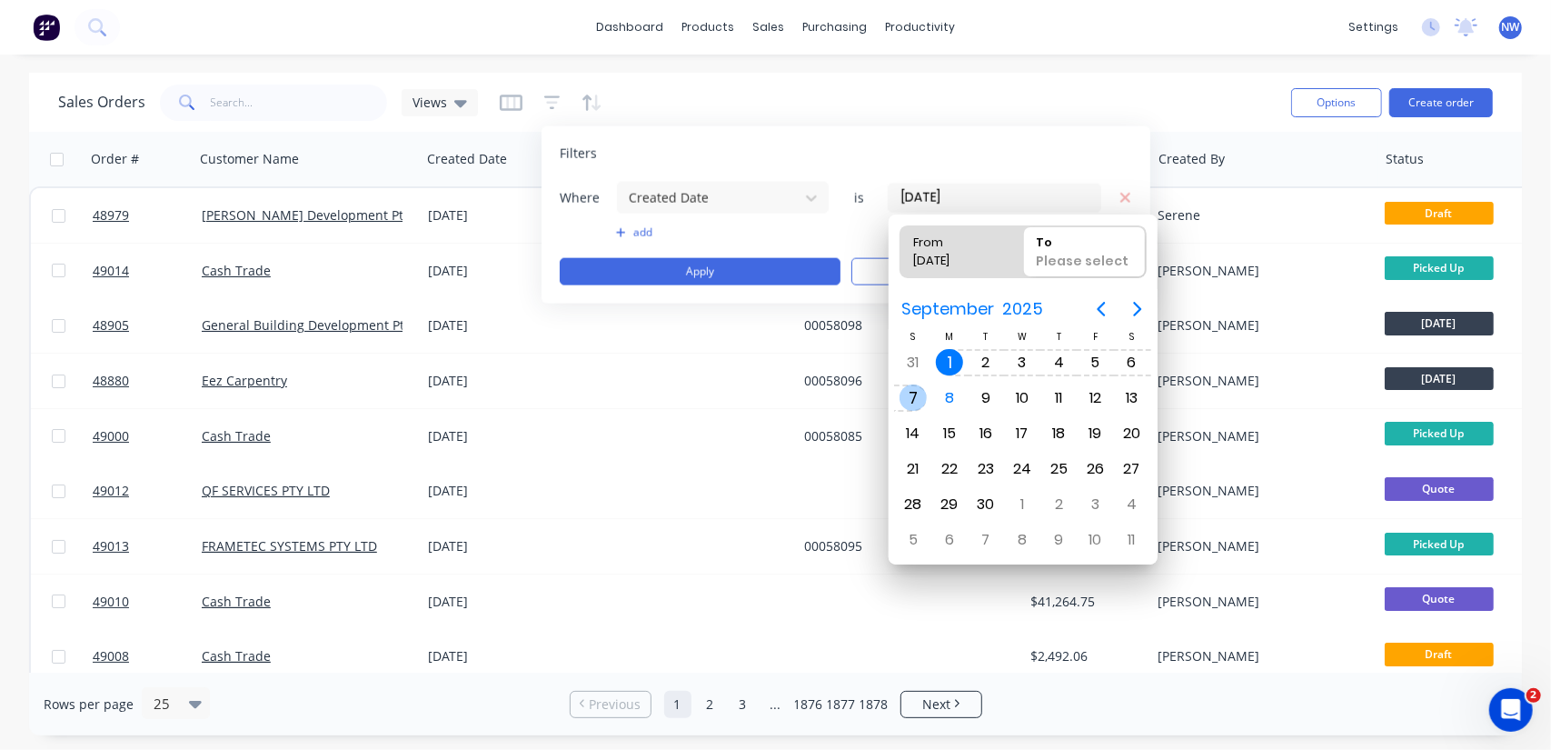
click at [909, 397] on div "7" at bounding box center [913, 397] width 27 height 27
type input "[DATE] - [DATE]"
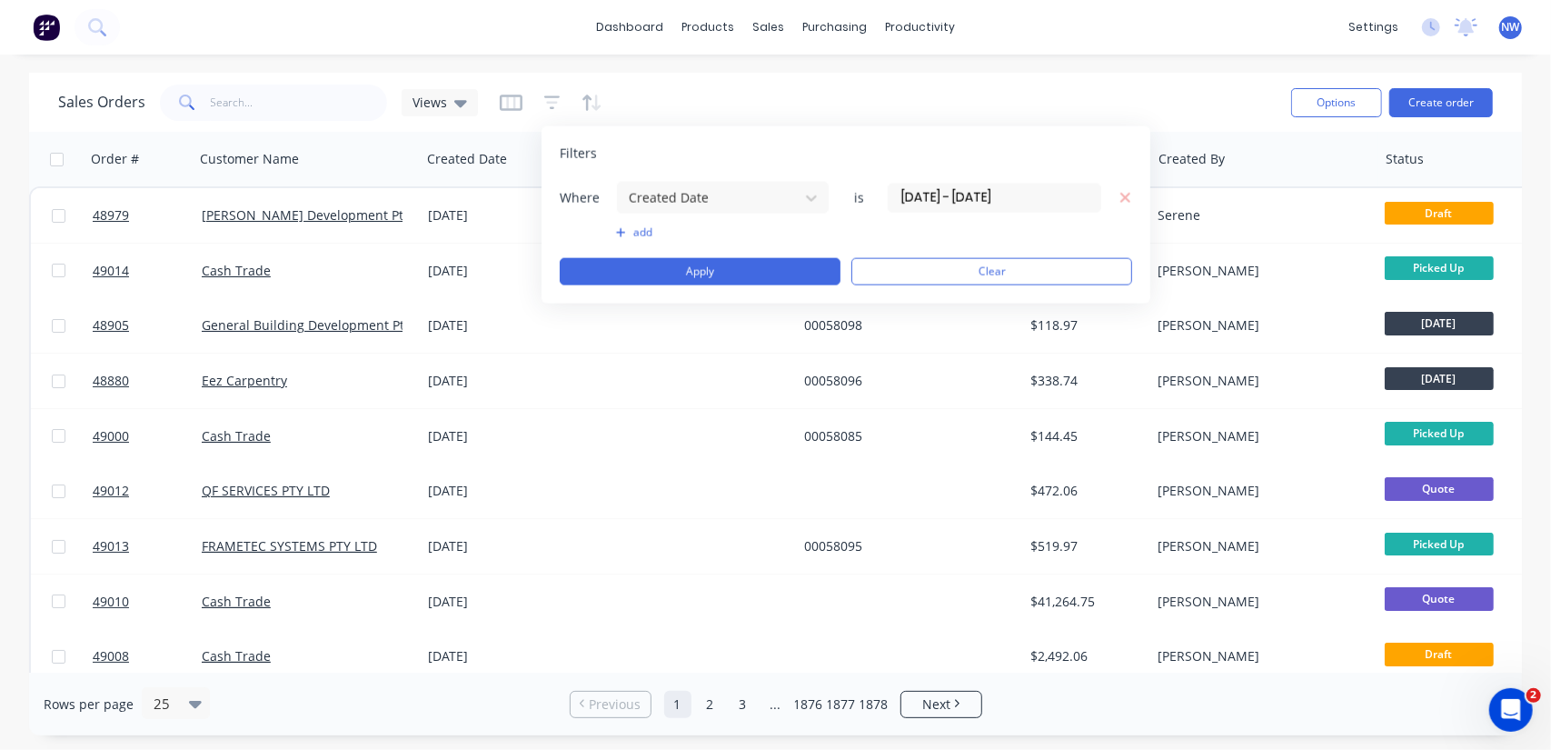
click at [1127, 194] on icon "button" at bounding box center [1126, 198] width 10 height 10
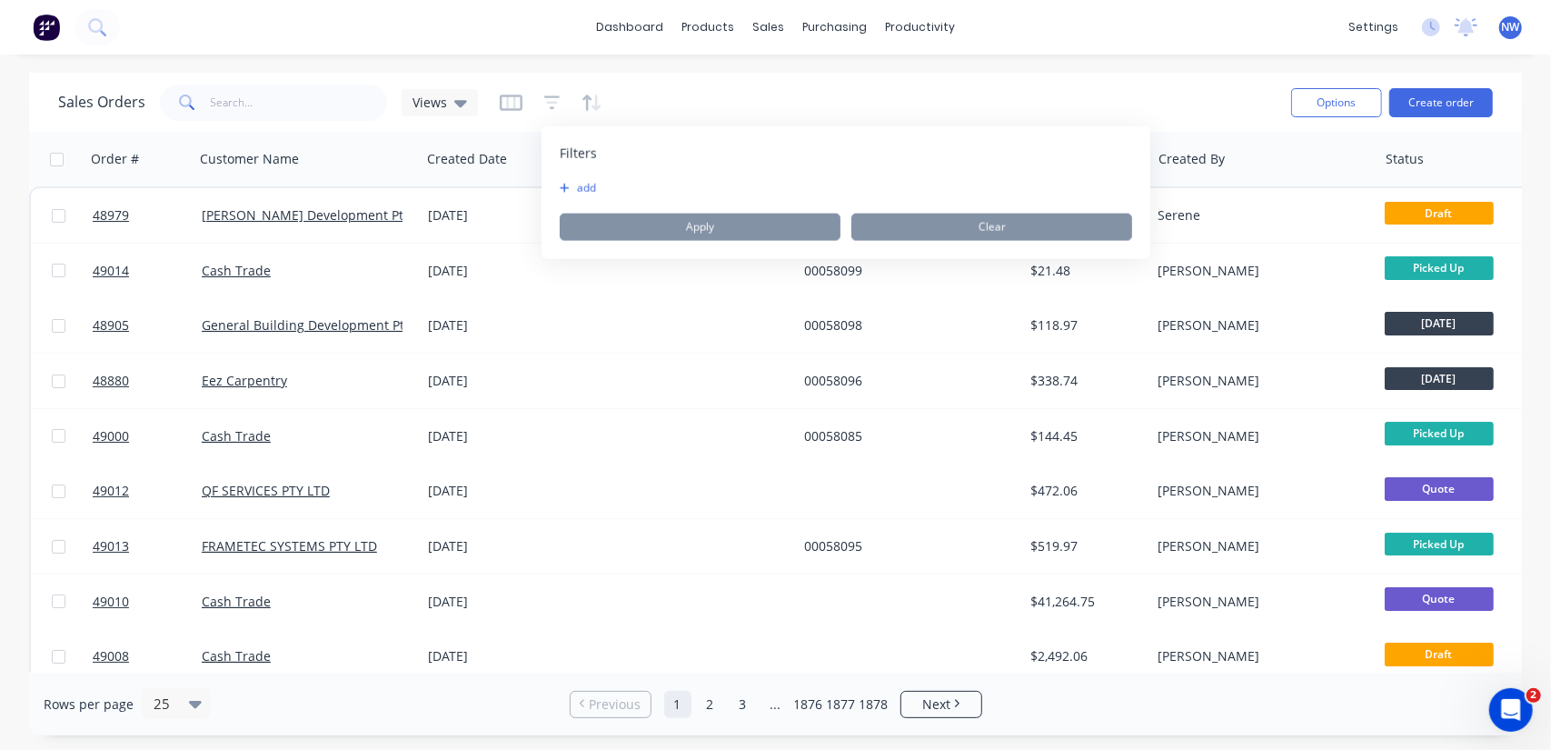
click at [1051, 42] on div "dashboard products sales purchasing productivity dashboard products Product Cat…" at bounding box center [775, 27] width 1551 height 55
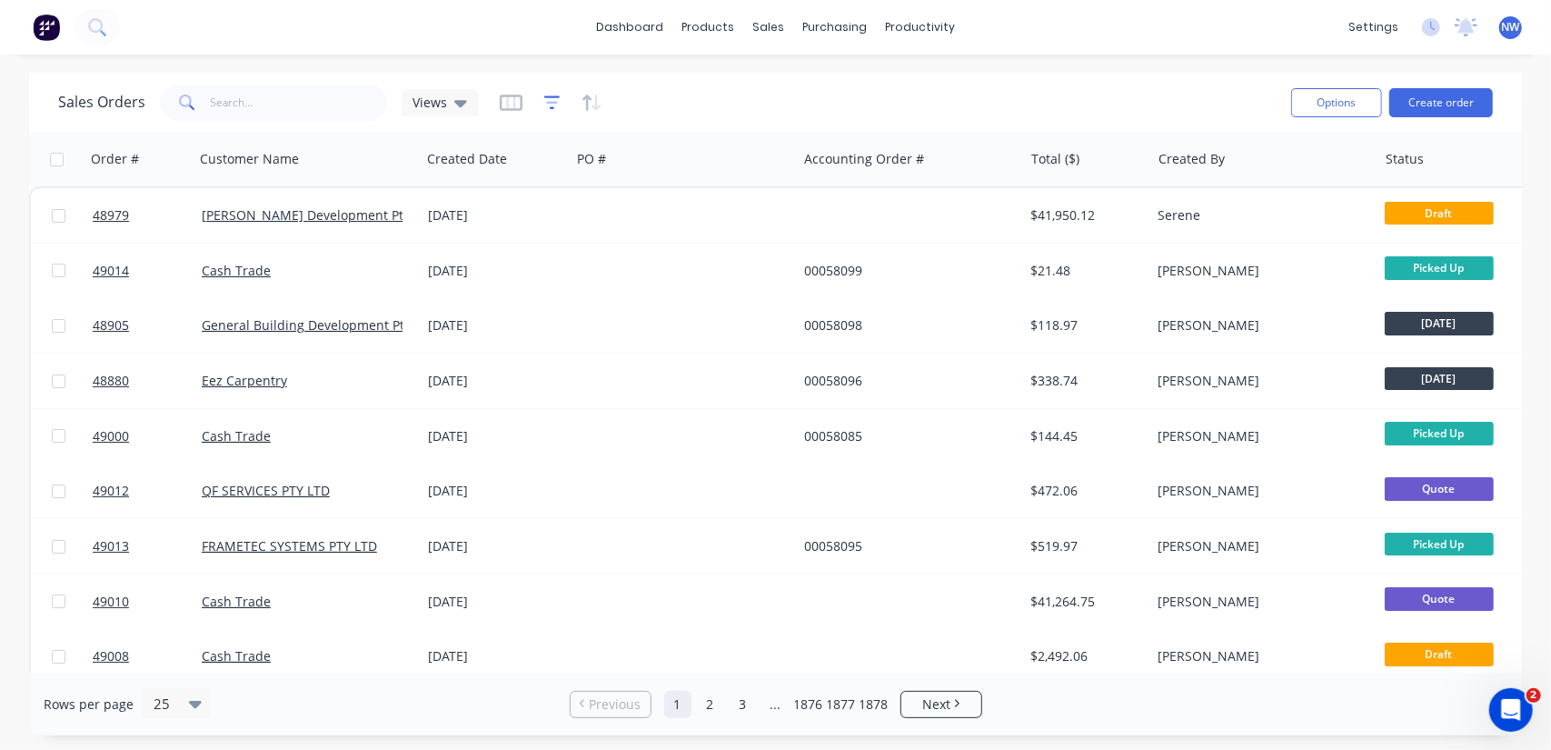
click at [546, 103] on icon "button" at bounding box center [552, 102] width 12 height 3
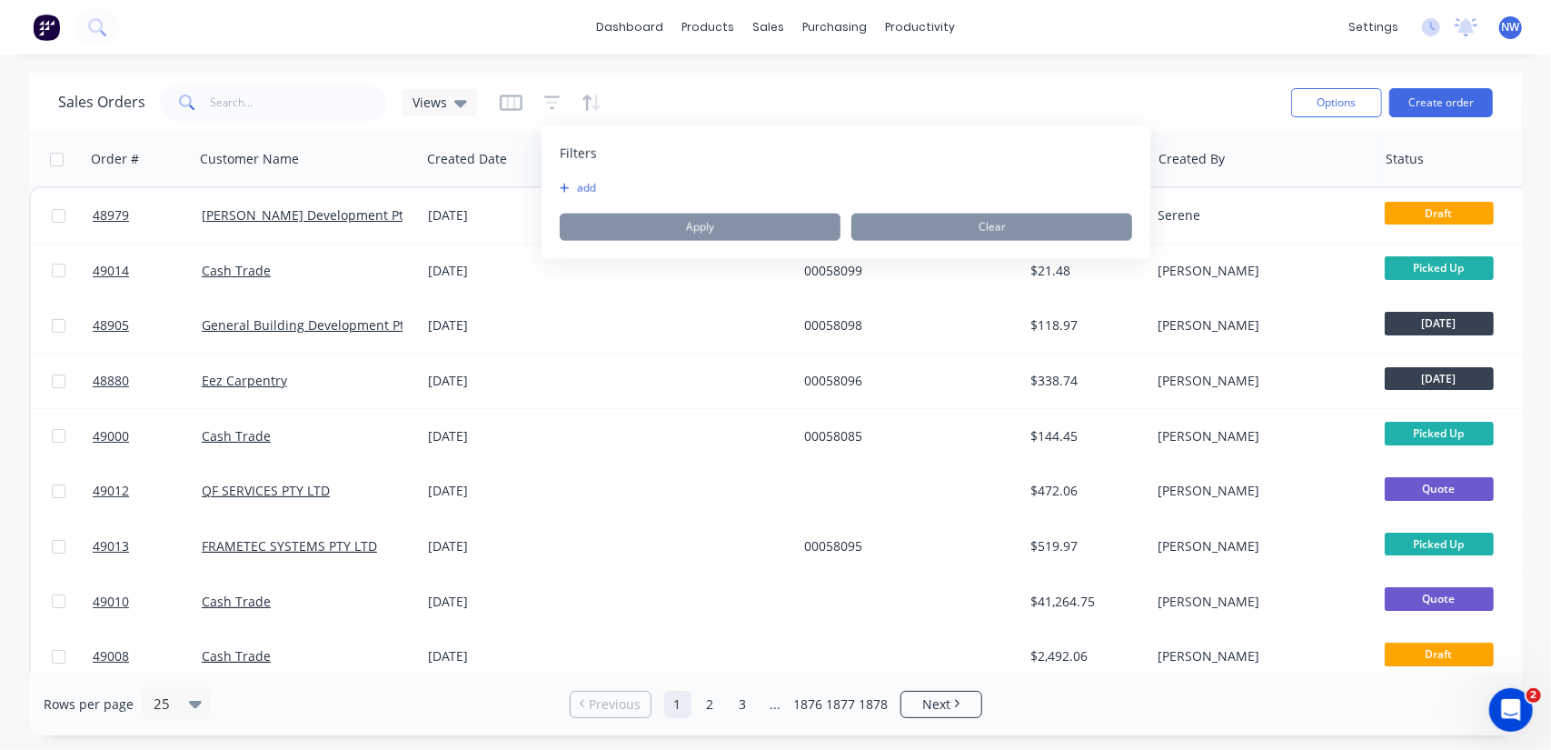
click at [569, 184] on button "add" at bounding box center [582, 188] width 45 height 15
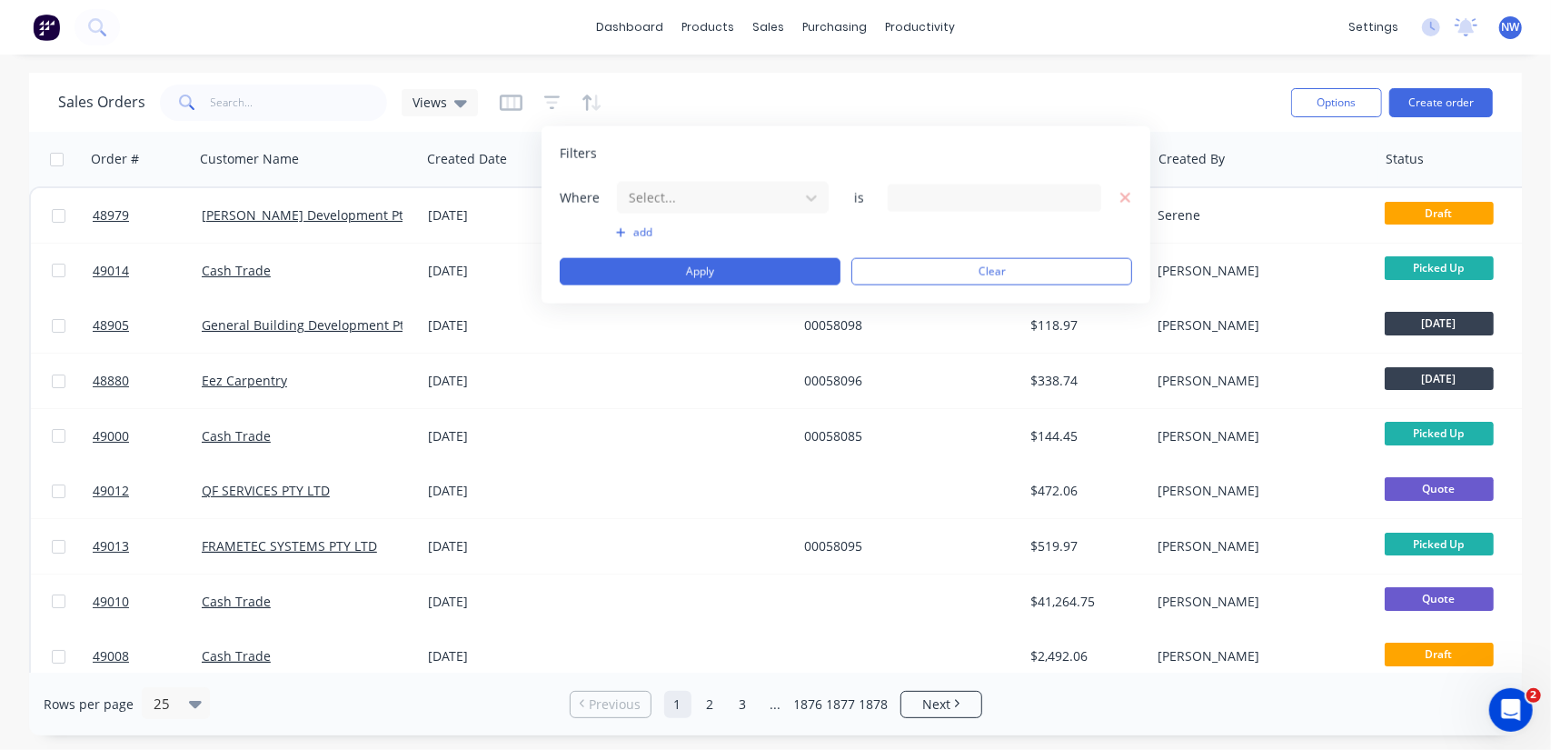
click at [878, 197] on div "Where Select... is" at bounding box center [846, 198] width 573 height 34
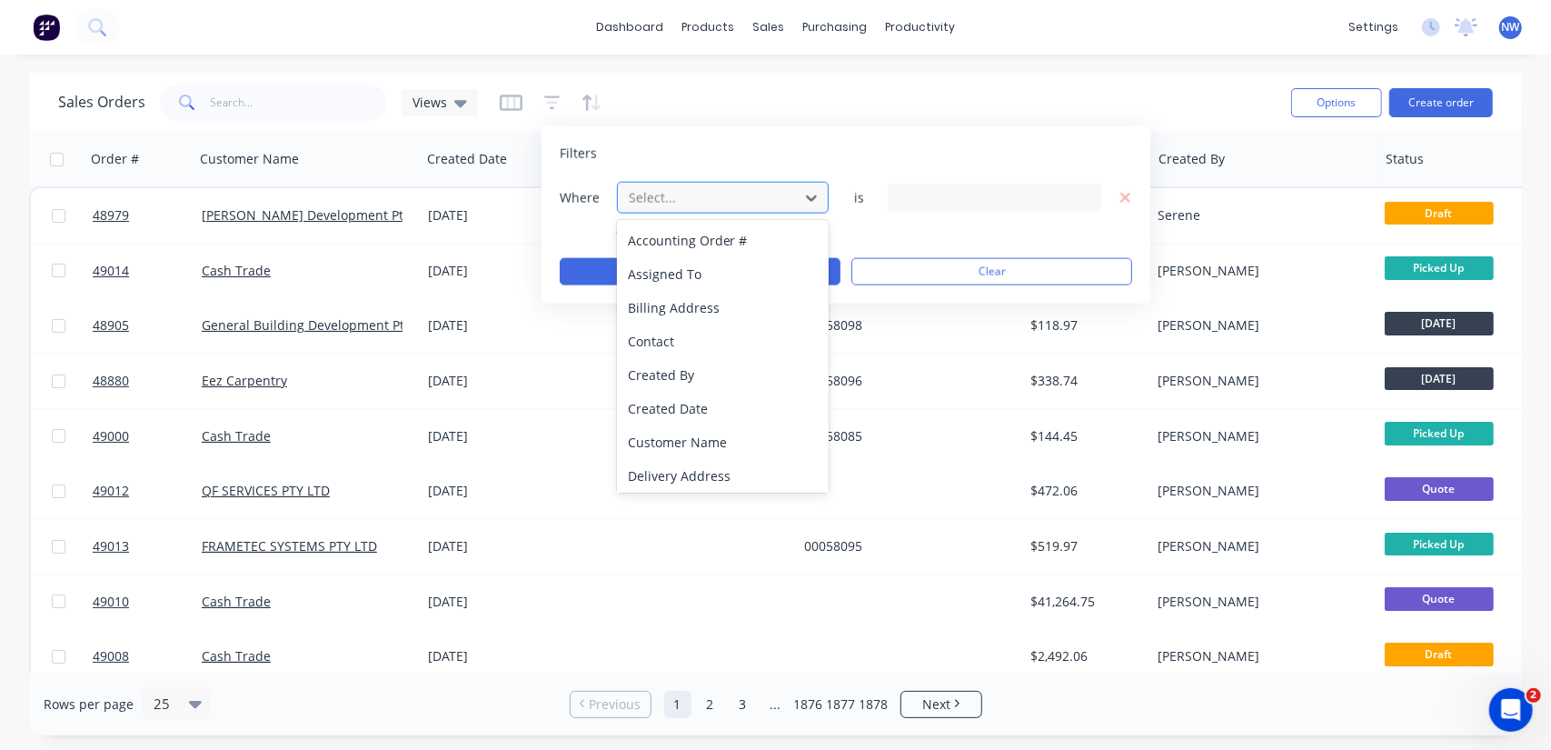
click at [698, 198] on div at bounding box center [708, 197] width 163 height 23
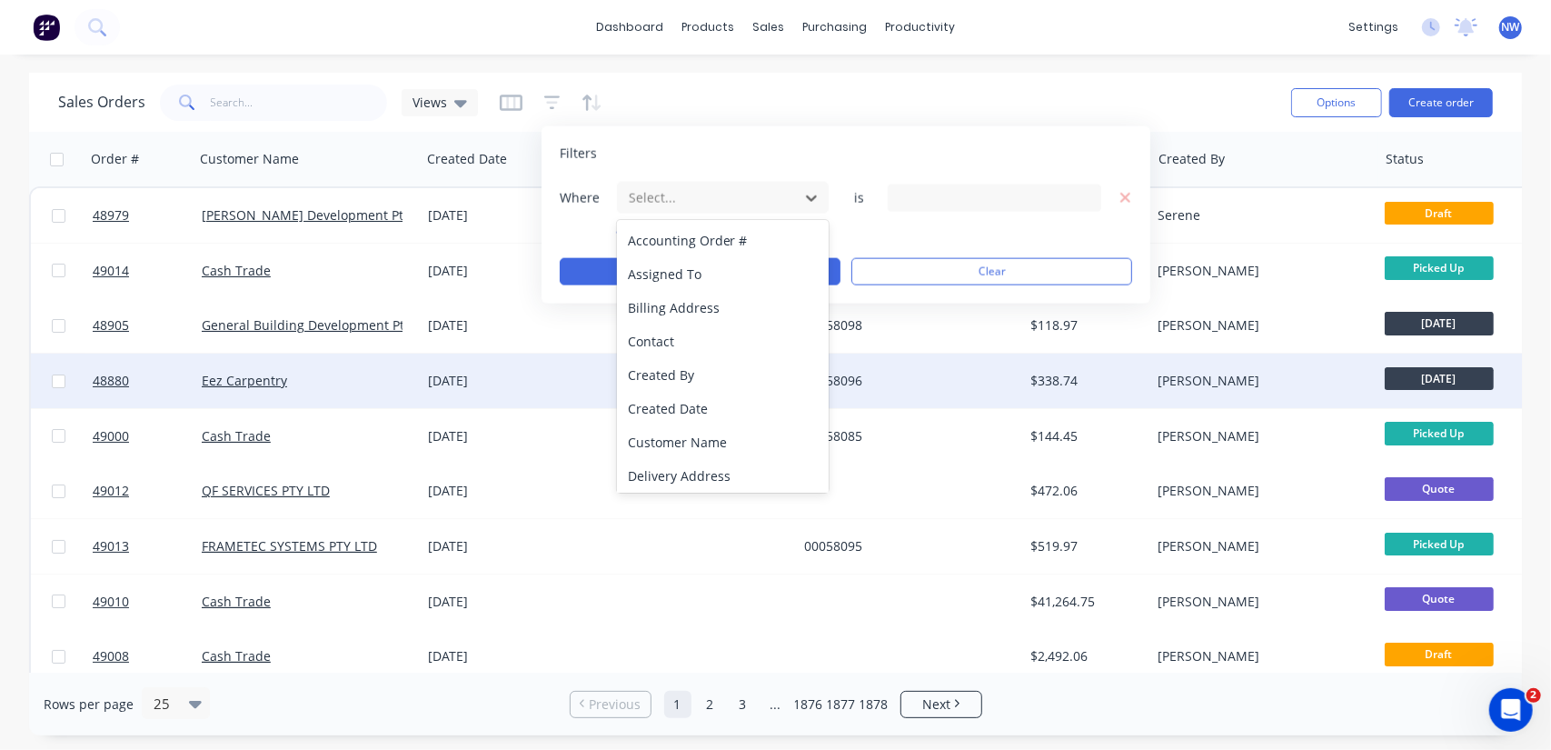
click at [671, 400] on div "Created Date" at bounding box center [723, 409] width 213 height 34
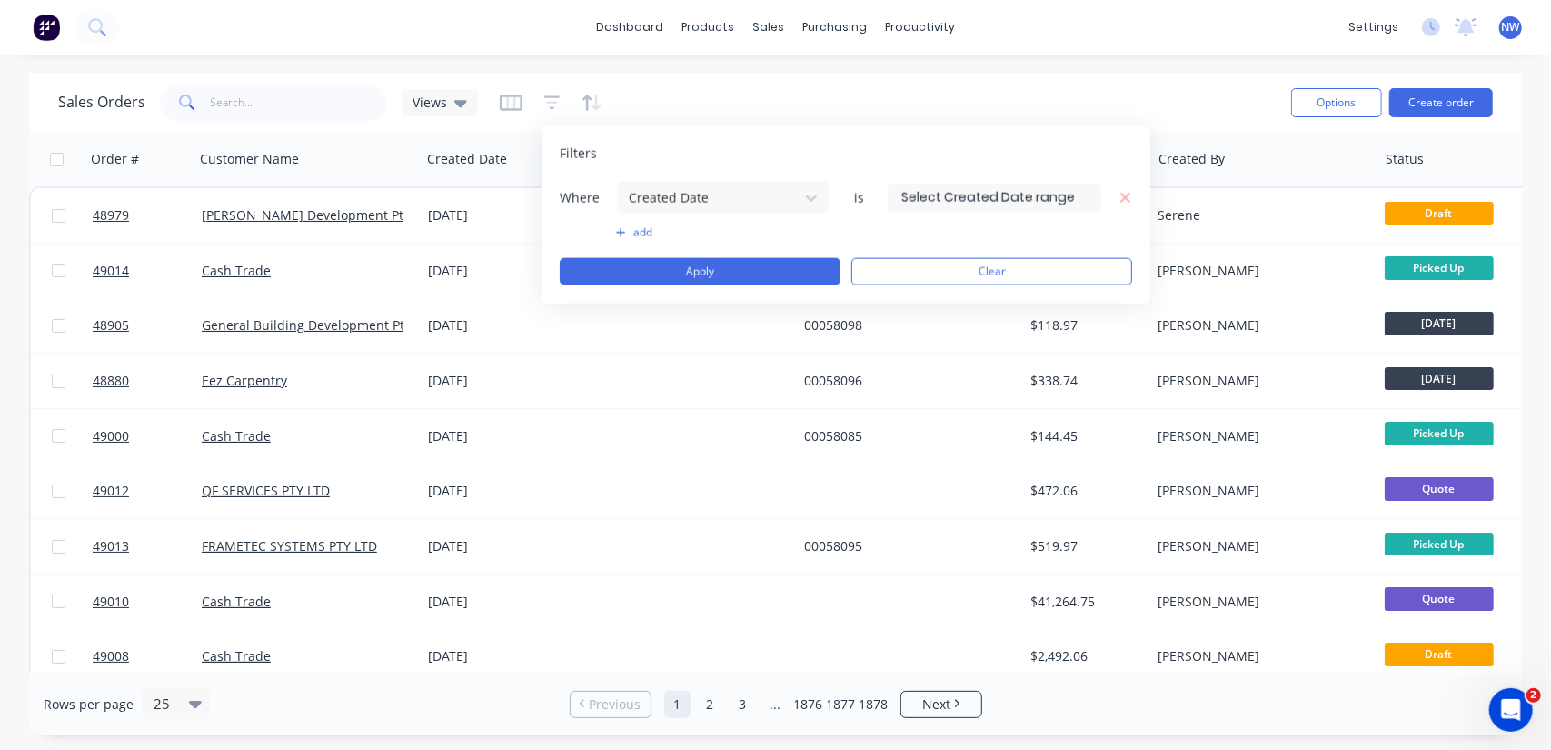
click at [1049, 199] on input at bounding box center [995, 197] width 212 height 27
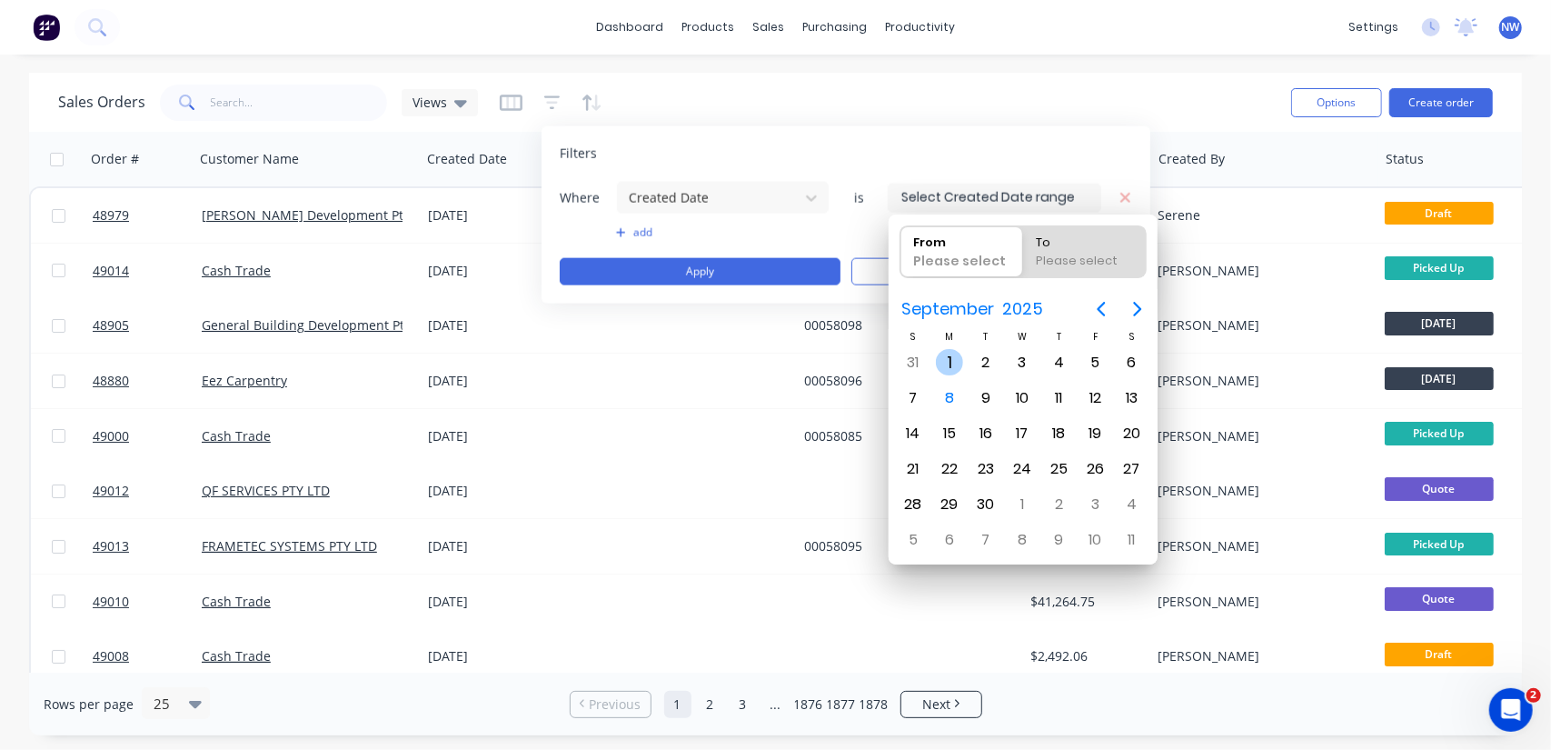
click at [943, 363] on div "1" at bounding box center [949, 362] width 27 height 27
type input "[DATE]"
radio input "false"
radio input "true"
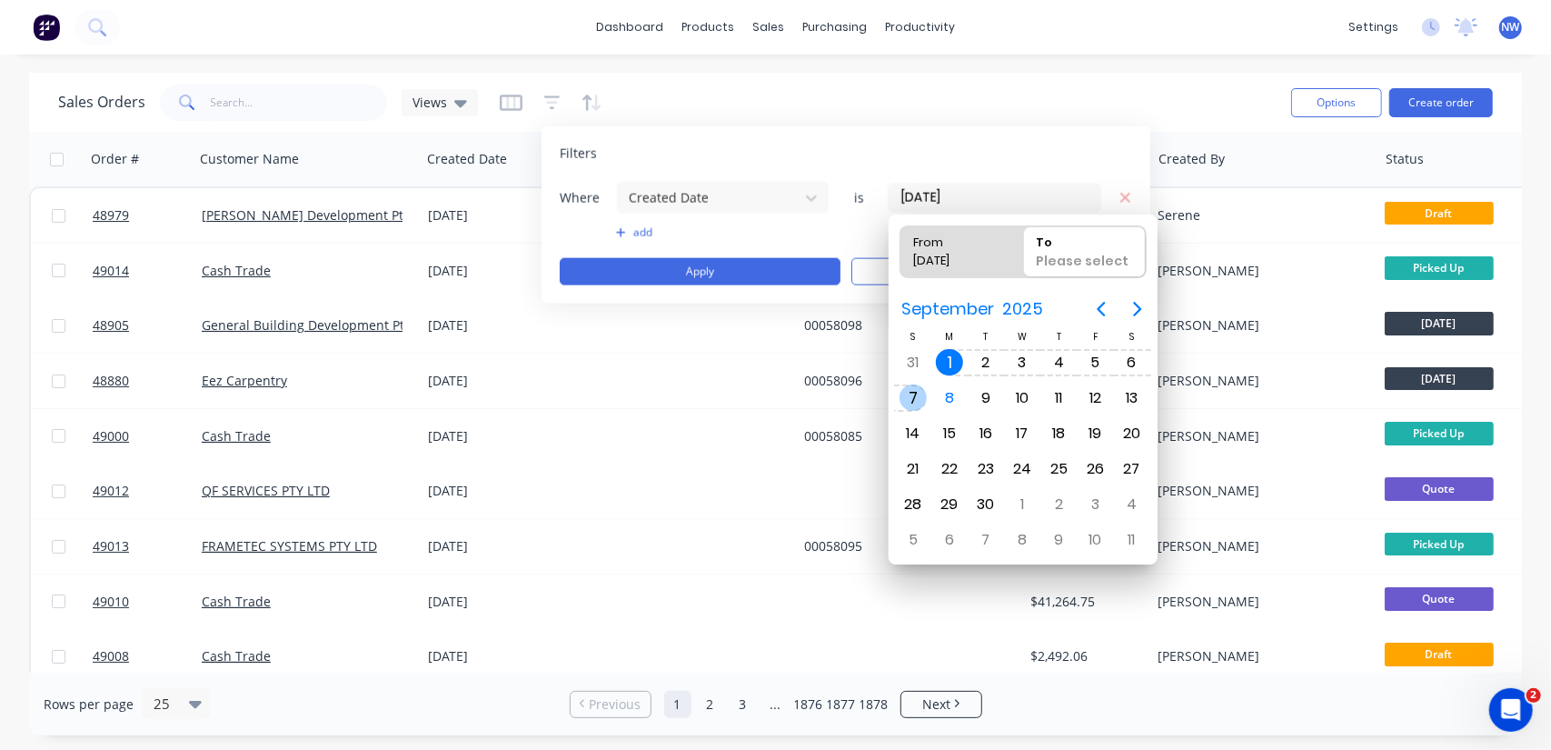
click at [912, 395] on div "7" at bounding box center [913, 397] width 27 height 27
type input "[DATE] - [DATE]"
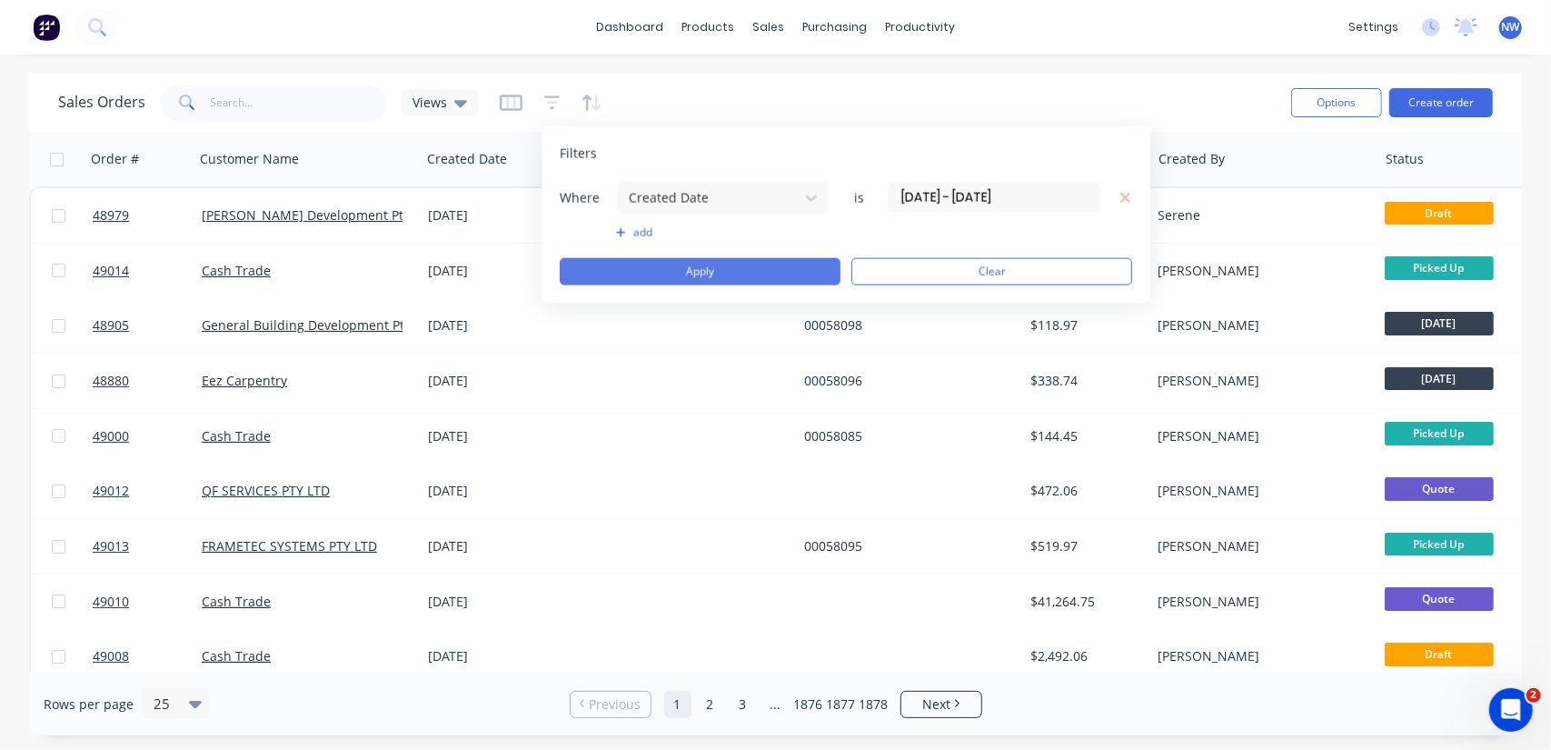
click at [709, 274] on button "Apply" at bounding box center [700, 271] width 281 height 27
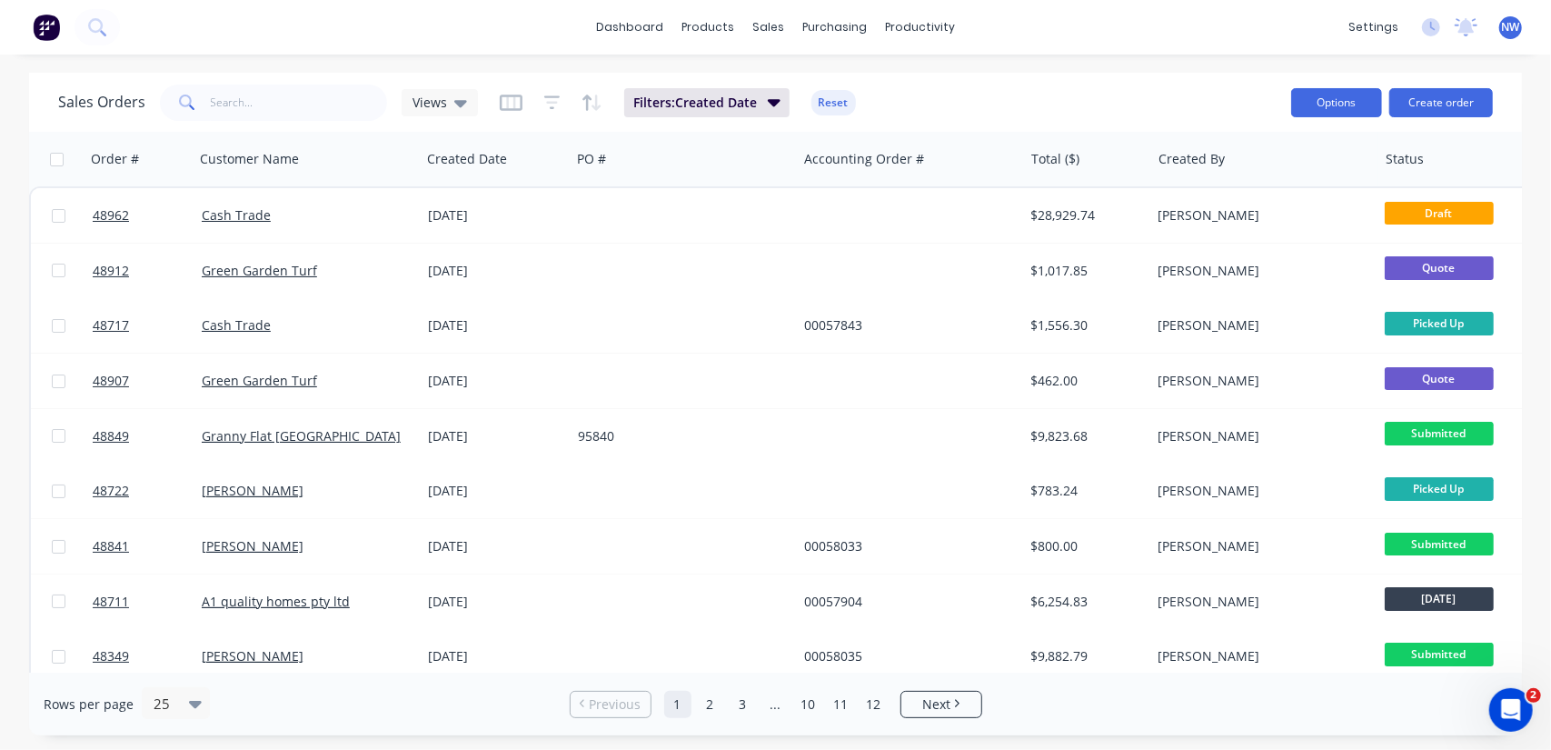
click at [1305, 103] on button "Options" at bounding box center [1336, 102] width 91 height 29
click at [1361, 103] on button "Options" at bounding box center [1336, 102] width 91 height 29
click at [1306, 112] on button "Options" at bounding box center [1336, 102] width 91 height 29
click at [1223, 217] on div "Export" at bounding box center [1282, 221] width 167 height 26
